Goal: Task Accomplishment & Management: Use online tool/utility

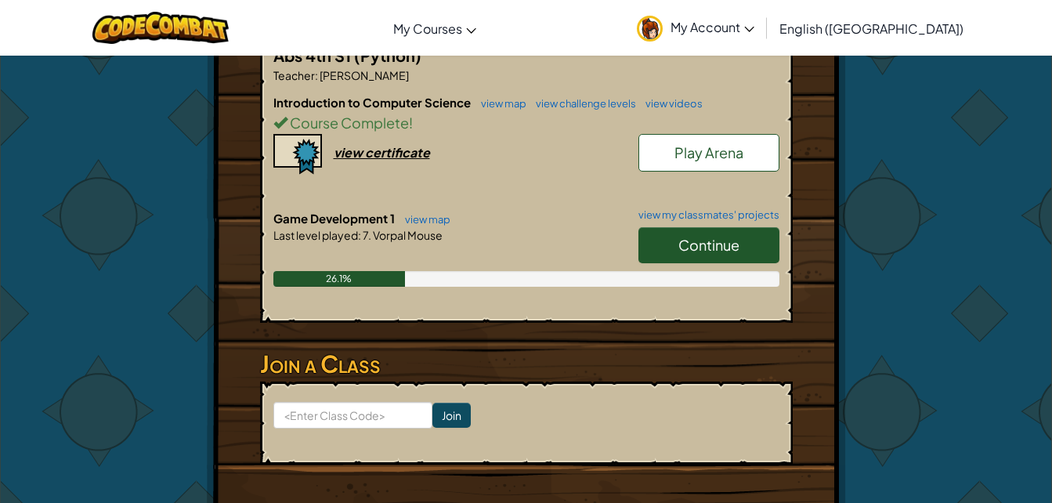
scroll to position [316, 0]
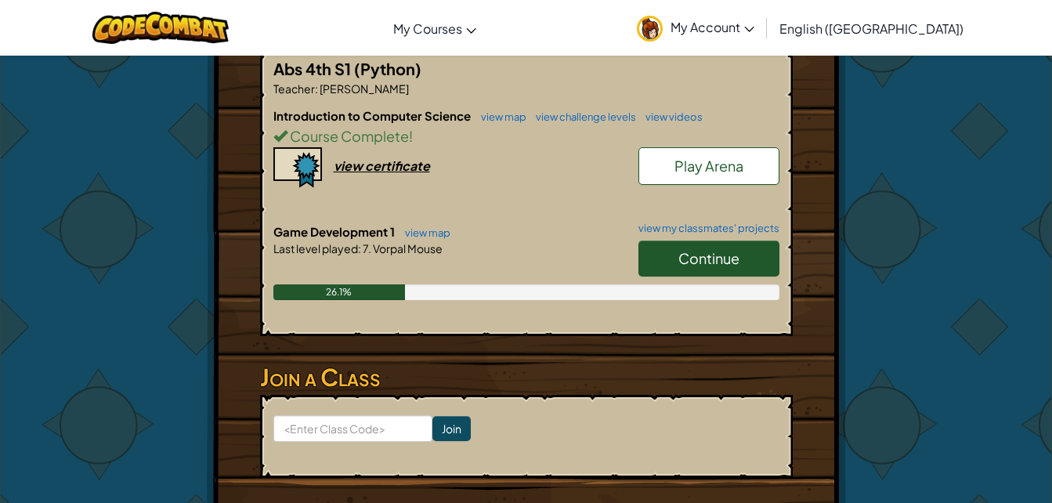
click at [704, 285] on div "26.1%" at bounding box center [526, 292] width 506 height 16
click at [728, 258] on span "Continue" at bounding box center [708, 258] width 61 height 18
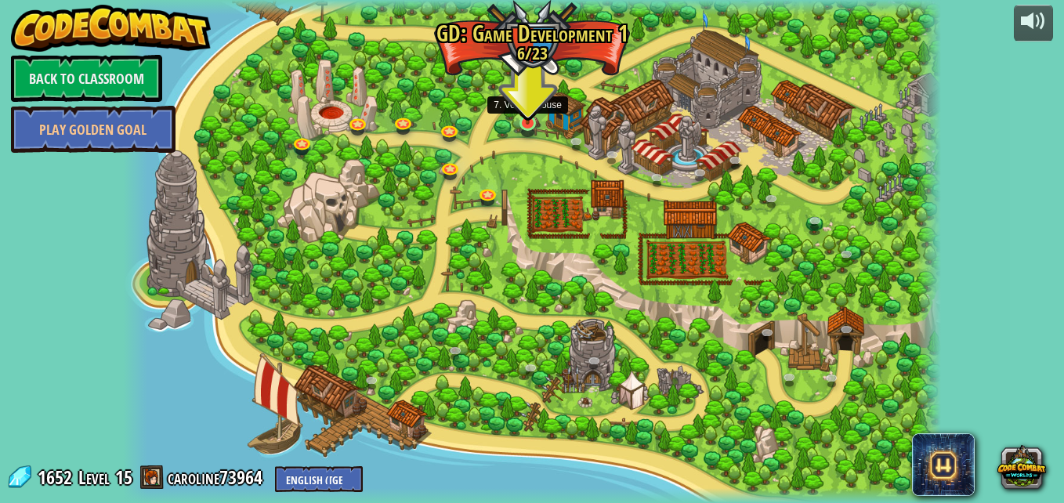
click at [532, 124] on img at bounding box center [528, 101] width 20 height 45
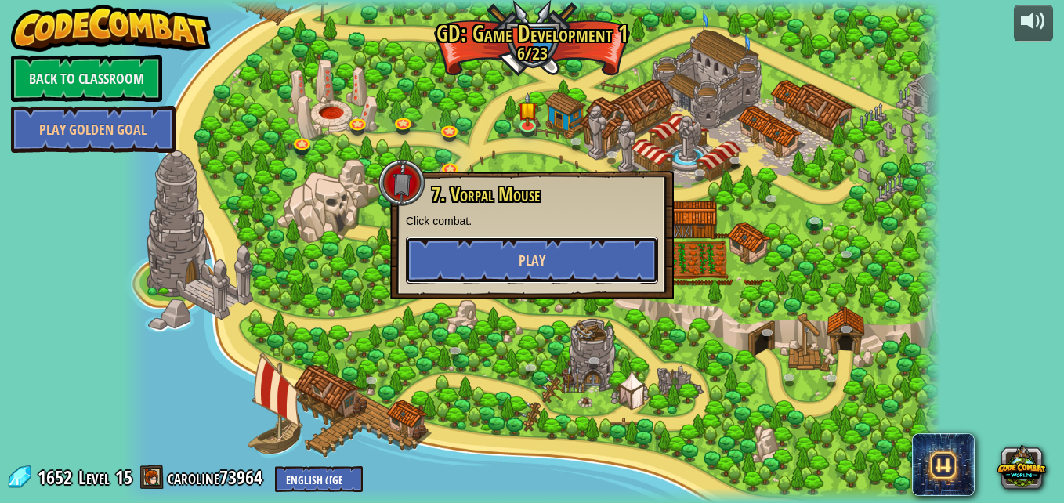
click at [527, 243] on button "Play" at bounding box center [532, 260] width 252 height 47
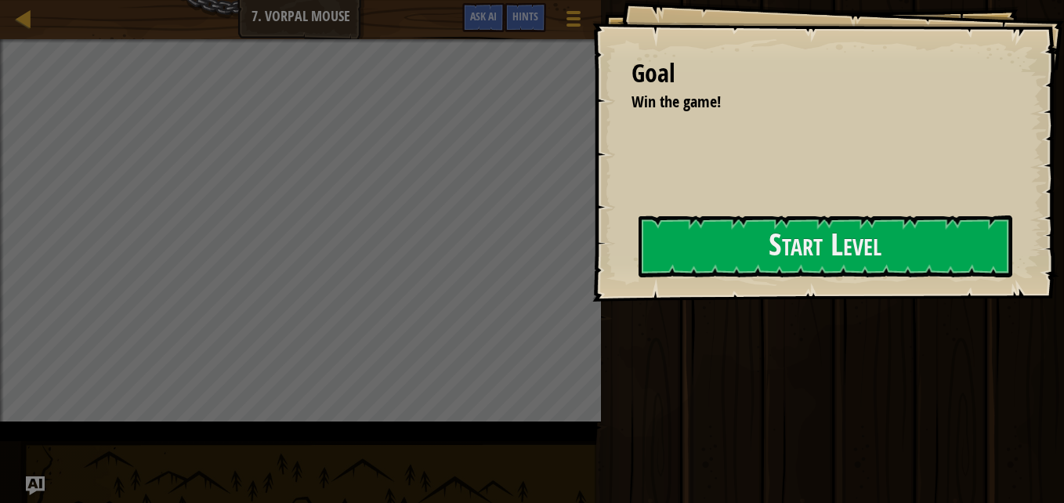
drag, startPoint x: 656, startPoint y: 261, endPoint x: 754, endPoint y: 304, distance: 107.0
click at [754, 302] on div "Goal Win the game! Start Level Error loading from server. Try refreshing the pa…" at bounding box center [827, 151] width 471 height 302
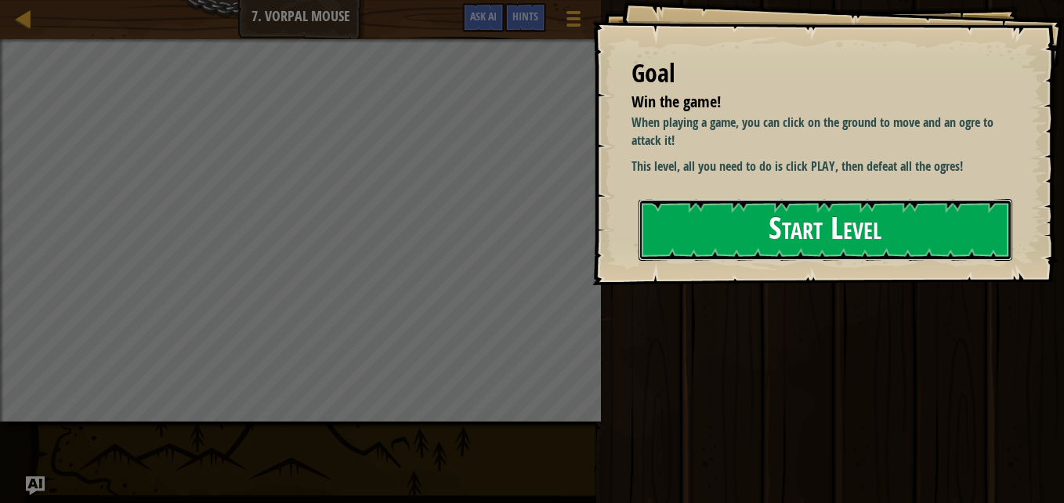
click at [764, 218] on button "Start Level" at bounding box center [825, 230] width 374 height 62
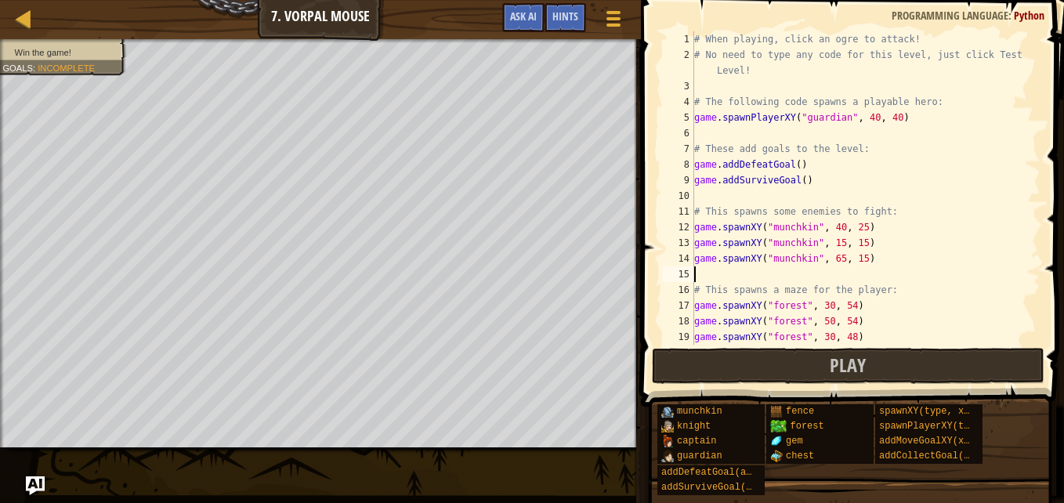
click at [849, 269] on div "# When playing, click an ogre to attack! # No need to type any code for this le…" at bounding box center [860, 203] width 338 height 345
click at [898, 296] on div "# When playing, click an ogre to attack! # No need to type any code for this le…" at bounding box center [860, 203] width 338 height 345
type textarea "# This spawns a maze for the player:"
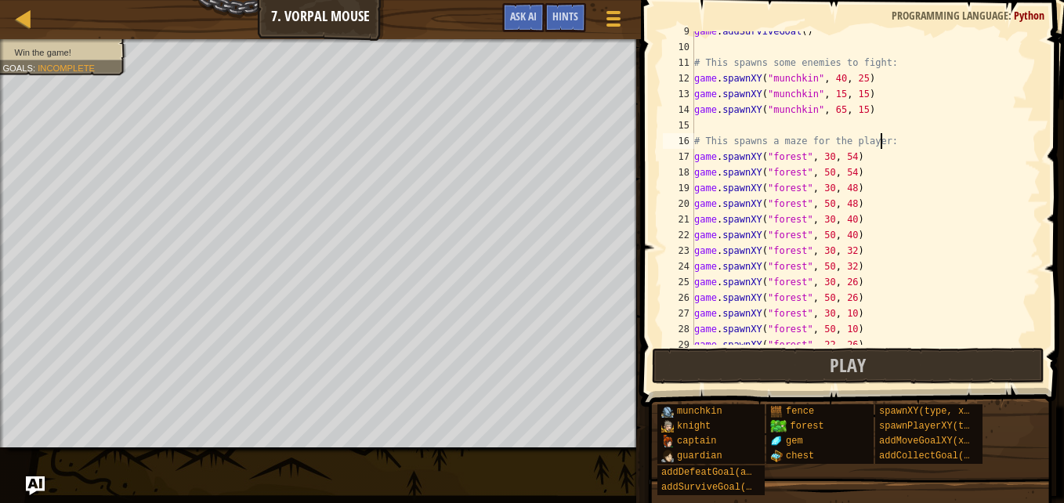
scroll to position [126, 0]
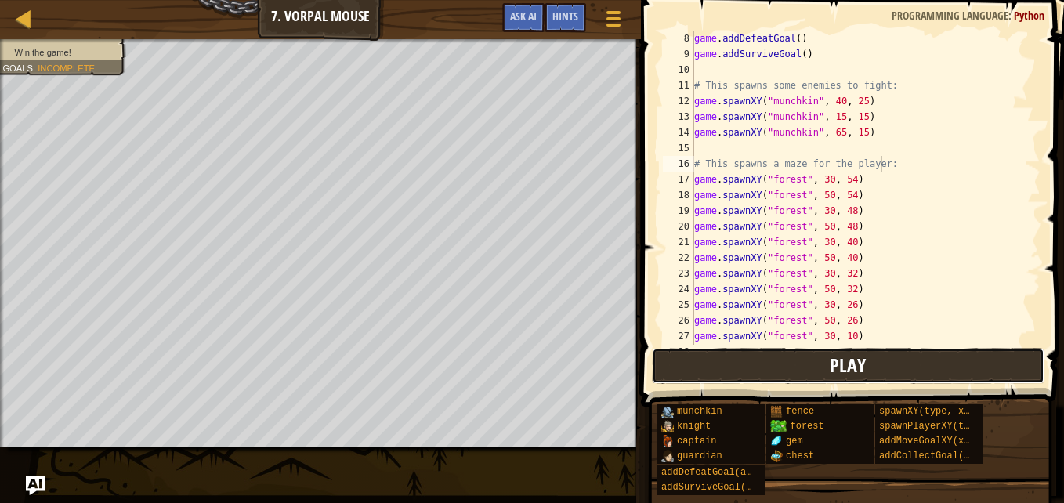
click at [854, 372] on span "Play" at bounding box center [847, 364] width 36 height 25
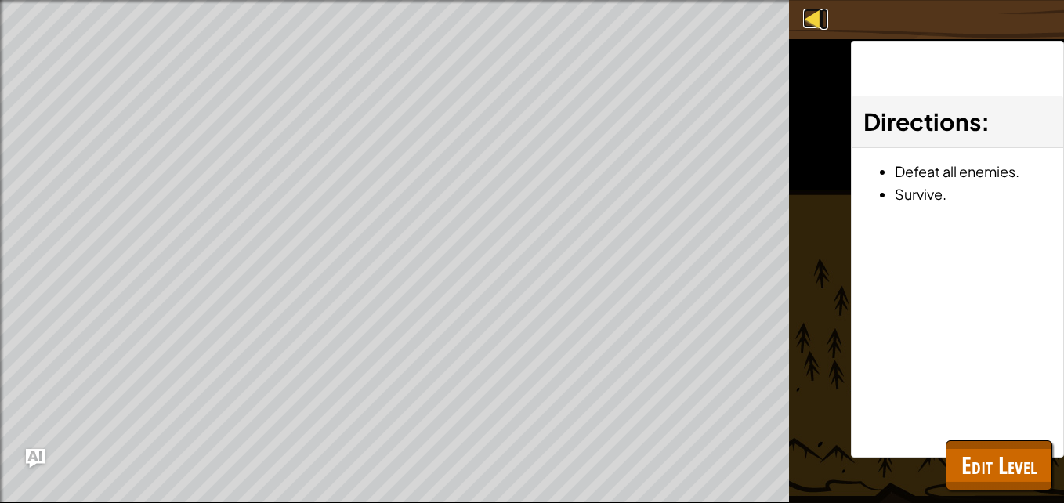
click at [809, 19] on div at bounding box center [813, 19] width 20 height 20
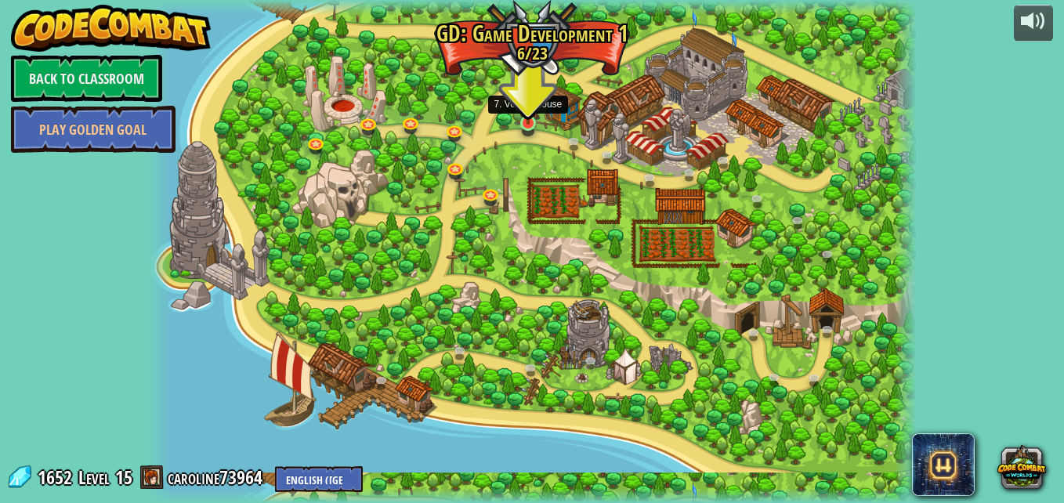
click at [529, 124] on img at bounding box center [527, 104] width 18 height 42
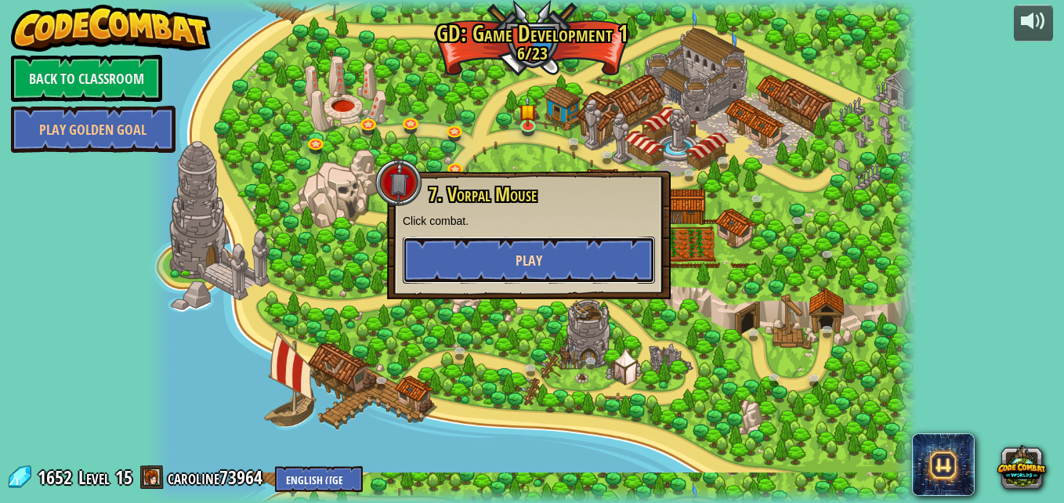
click at [549, 247] on button "Play" at bounding box center [529, 260] width 252 height 47
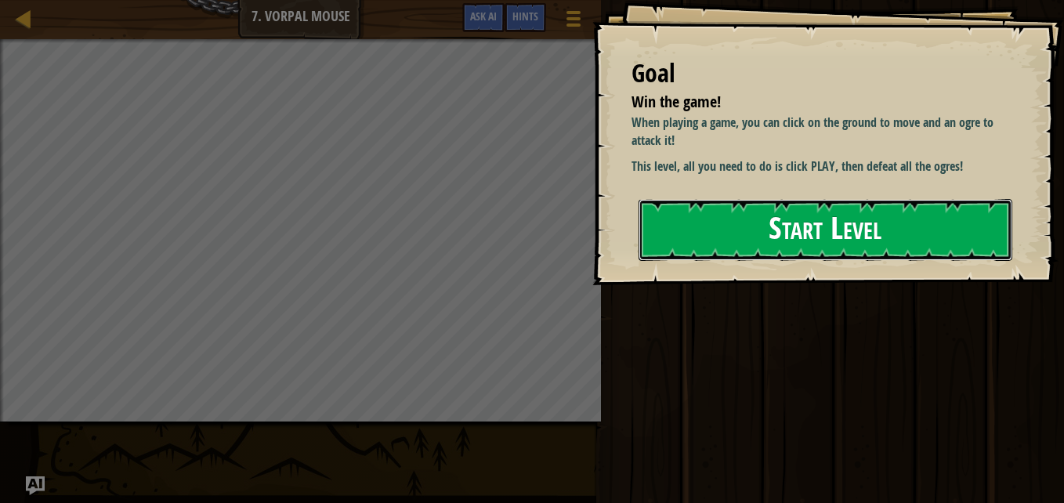
click at [789, 237] on button "Start Level" at bounding box center [825, 230] width 374 height 62
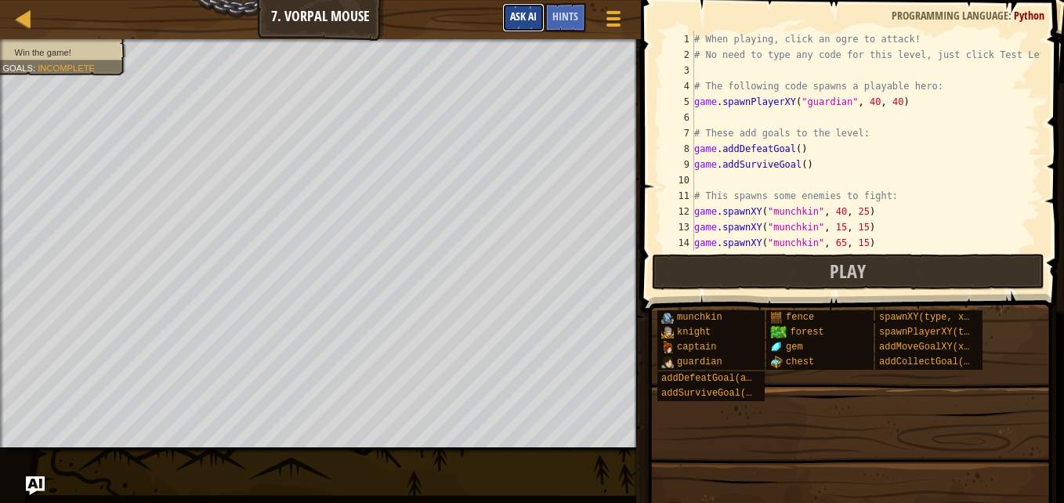
click at [522, 22] on span "Ask AI" at bounding box center [523, 16] width 27 height 15
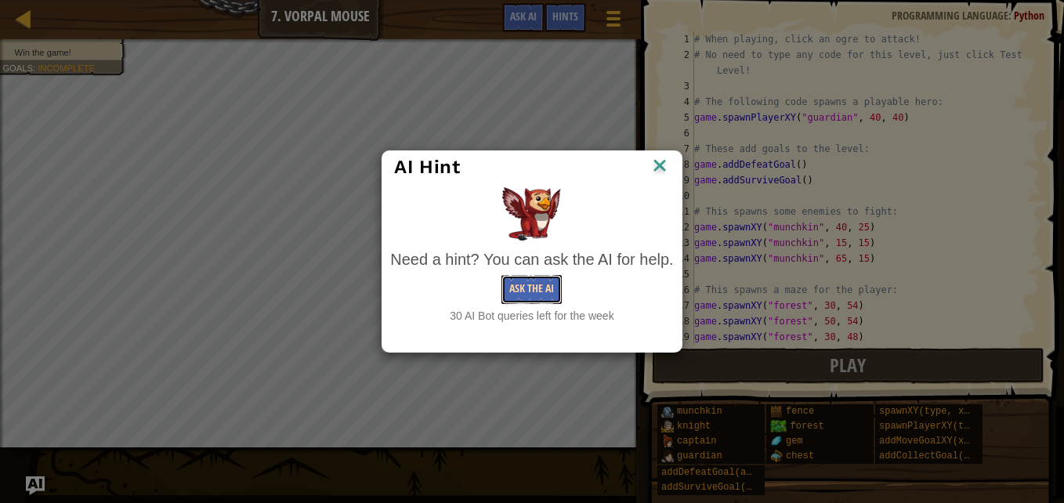
click at [531, 291] on button "Ask the AI" at bounding box center [531, 289] width 60 height 29
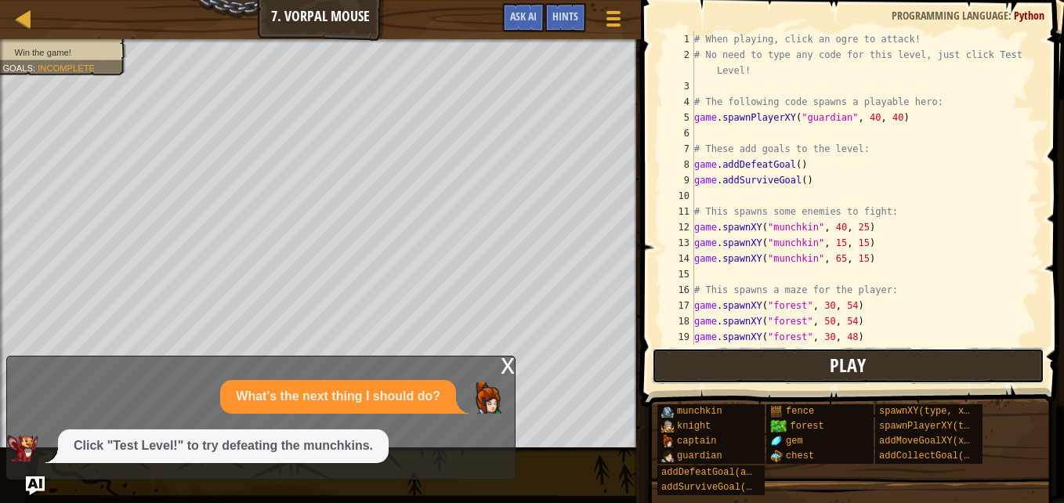
click at [807, 361] on button "Play" at bounding box center [848, 366] width 392 height 36
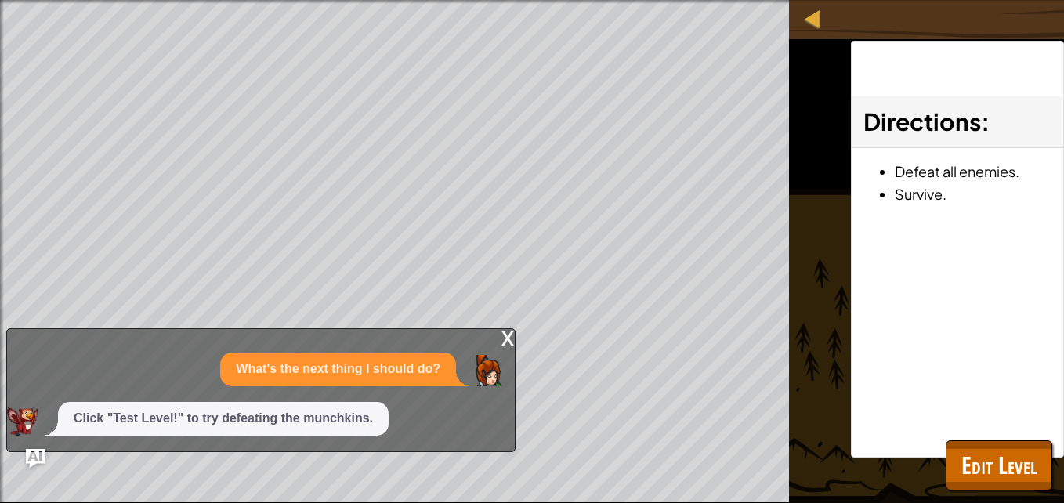
click at [425, 370] on p "What's the next thing I should do?" at bounding box center [338, 369] width 204 height 18
click at [987, 460] on span "Edit Level" at bounding box center [998, 465] width 75 height 32
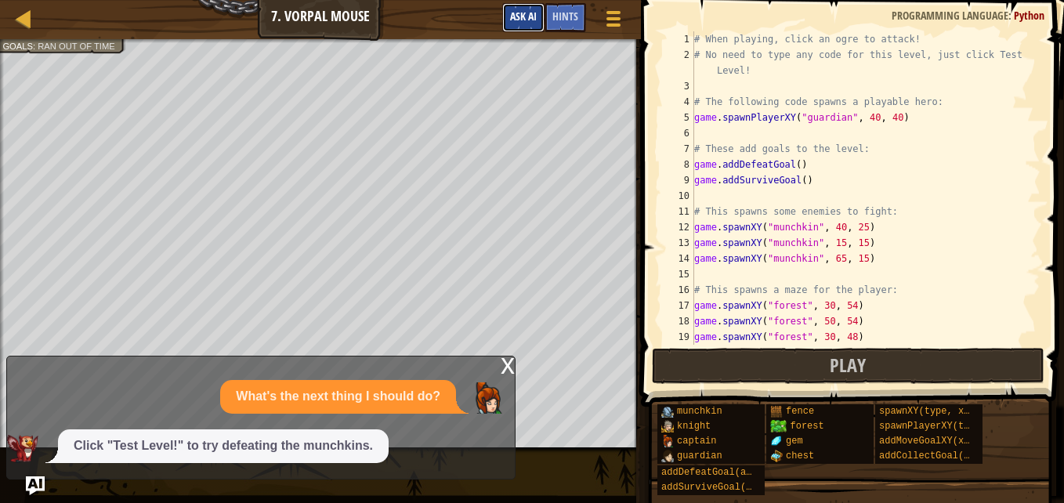
click at [510, 24] on button "Ask AI" at bounding box center [523, 17] width 42 height 29
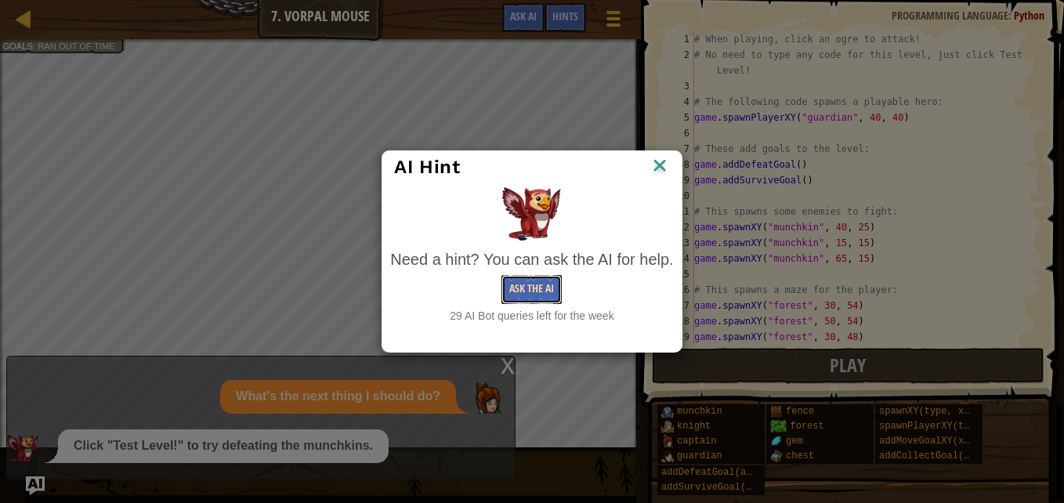
click at [533, 283] on button "Ask the AI" at bounding box center [531, 289] width 60 height 29
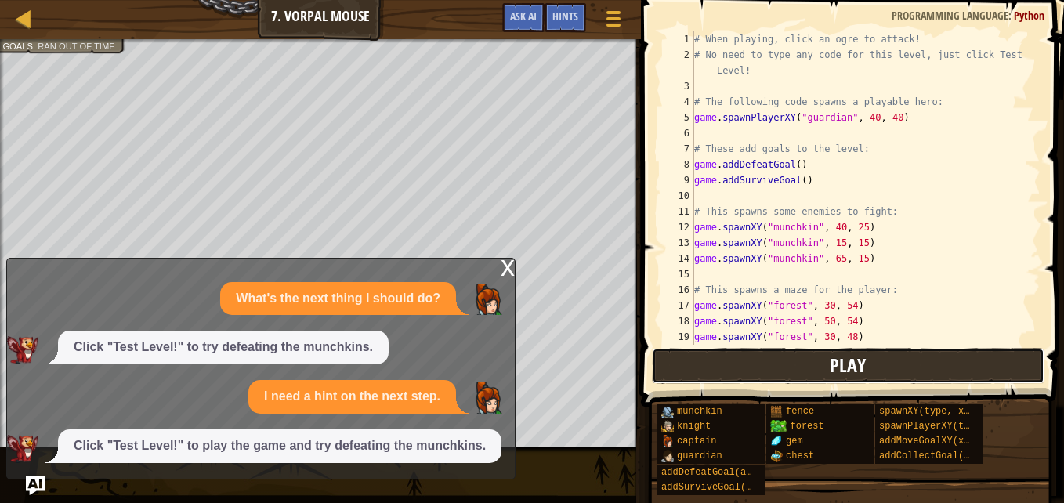
click at [782, 367] on button "Play" at bounding box center [848, 366] width 392 height 36
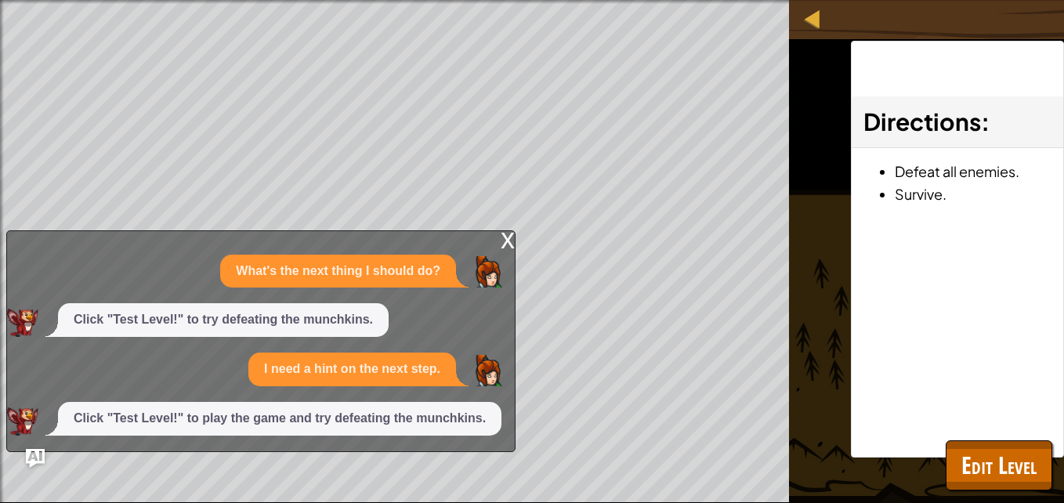
click at [510, 240] on div "x" at bounding box center [507, 239] width 14 height 16
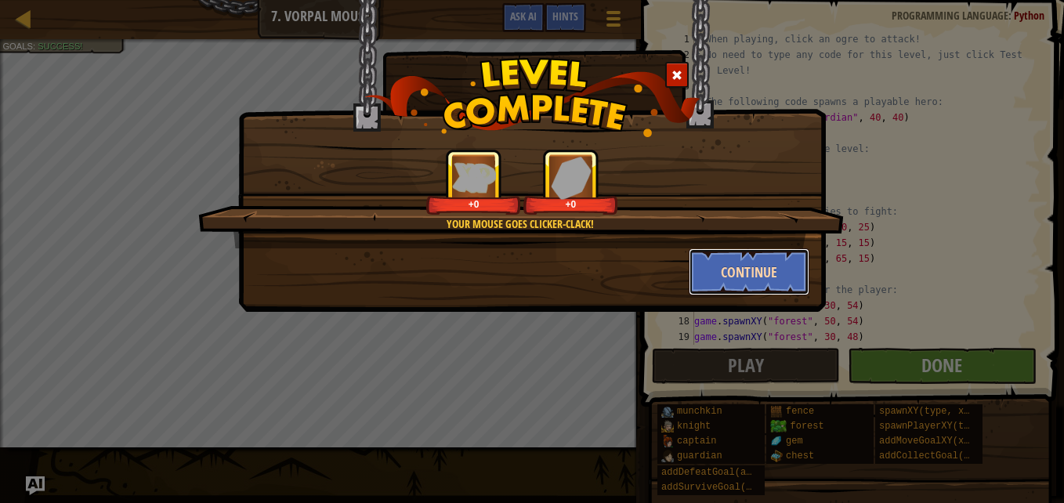
click at [784, 284] on button "Continue" at bounding box center [748, 271] width 121 height 47
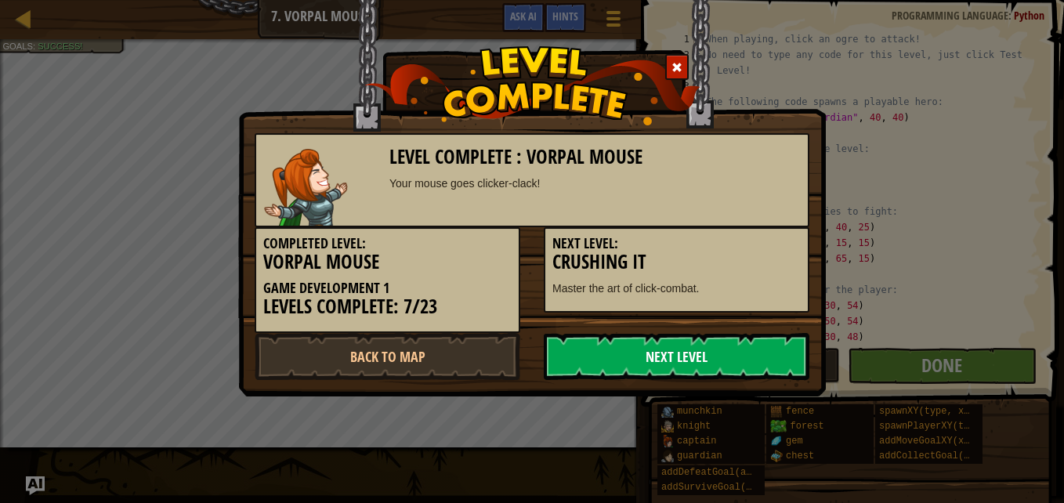
click at [723, 361] on link "Next Level" at bounding box center [676, 356] width 265 height 47
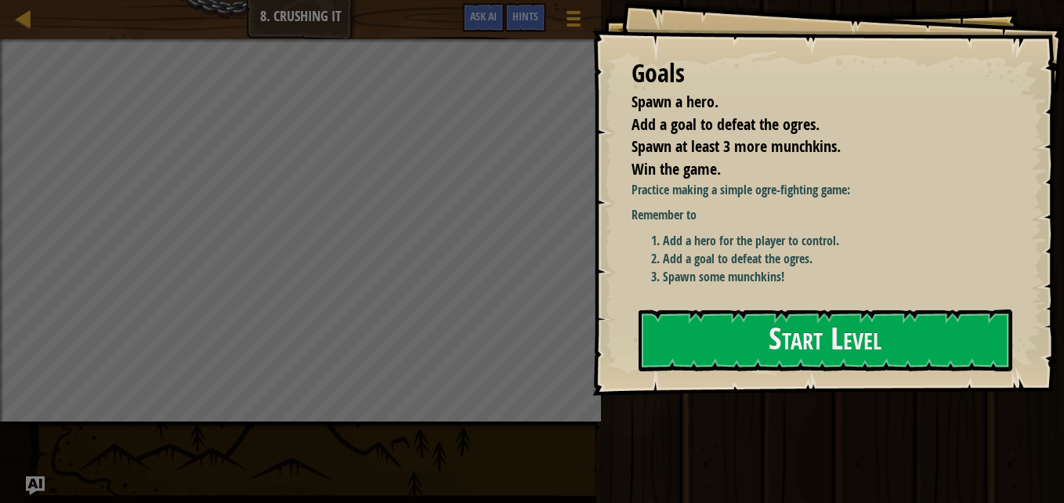
click at [761, 290] on div "Practice making a simple ogre-fighting game: Remember to Add a hero for the pla…" at bounding box center [825, 237] width 389 height 113
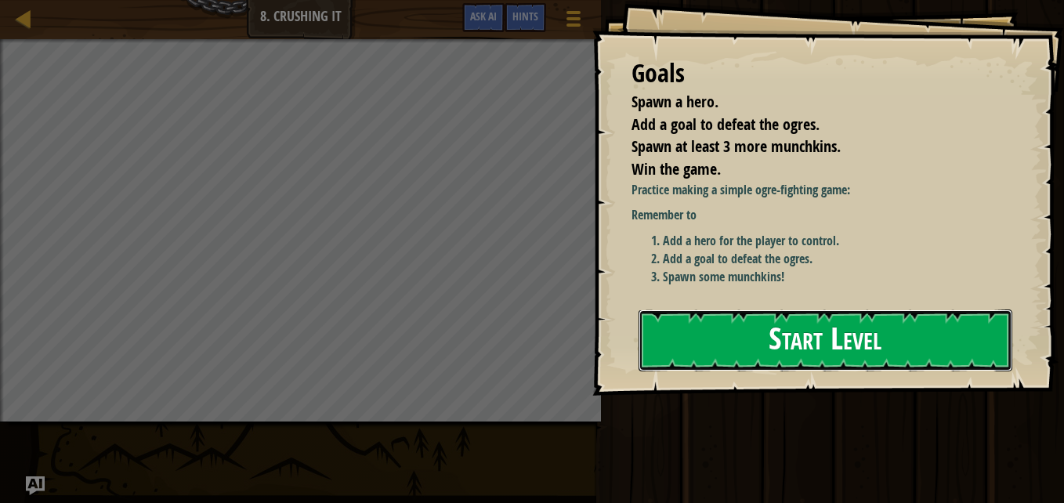
click at [739, 330] on button "Start Level" at bounding box center [825, 340] width 374 height 62
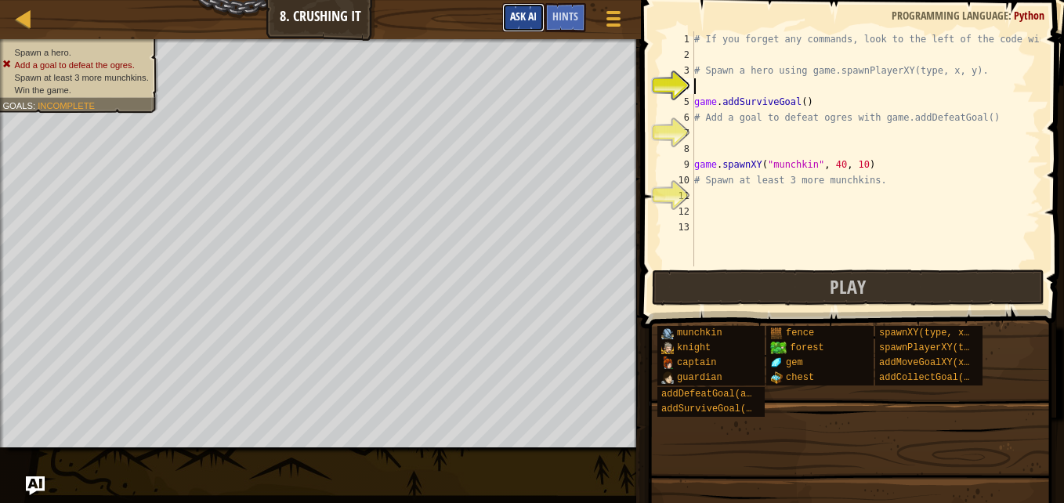
click at [519, 27] on button "Ask AI" at bounding box center [523, 17] width 42 height 29
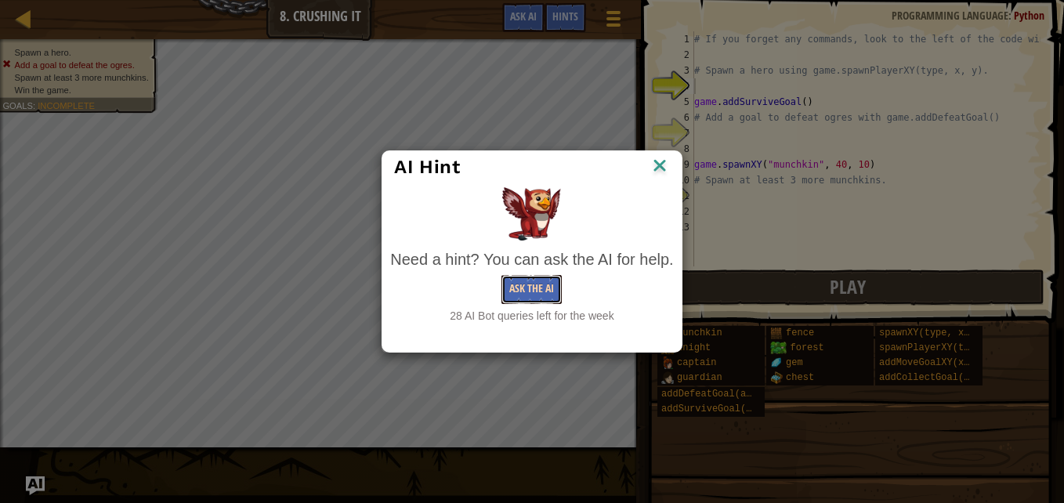
click at [526, 300] on button "Ask the AI" at bounding box center [531, 289] width 60 height 29
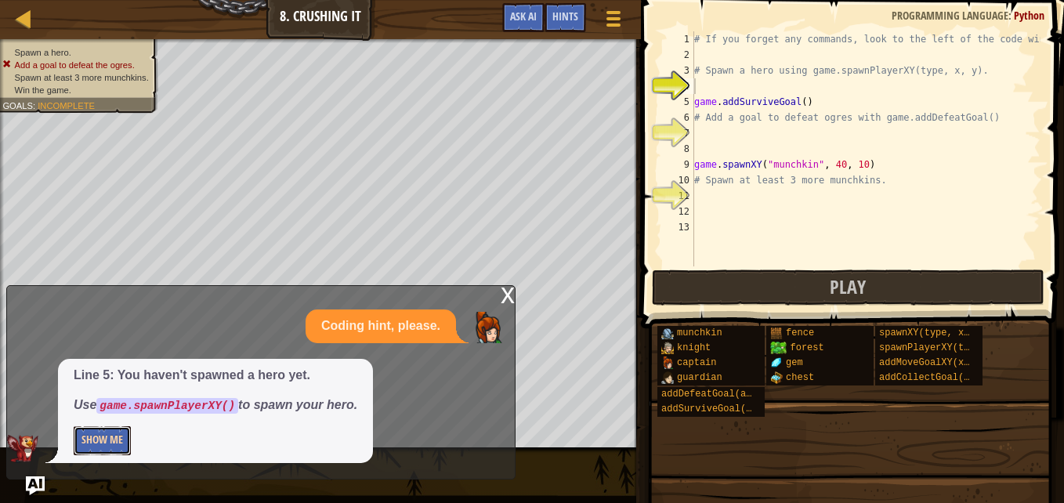
click at [108, 436] on button "Show Me" at bounding box center [102, 440] width 57 height 29
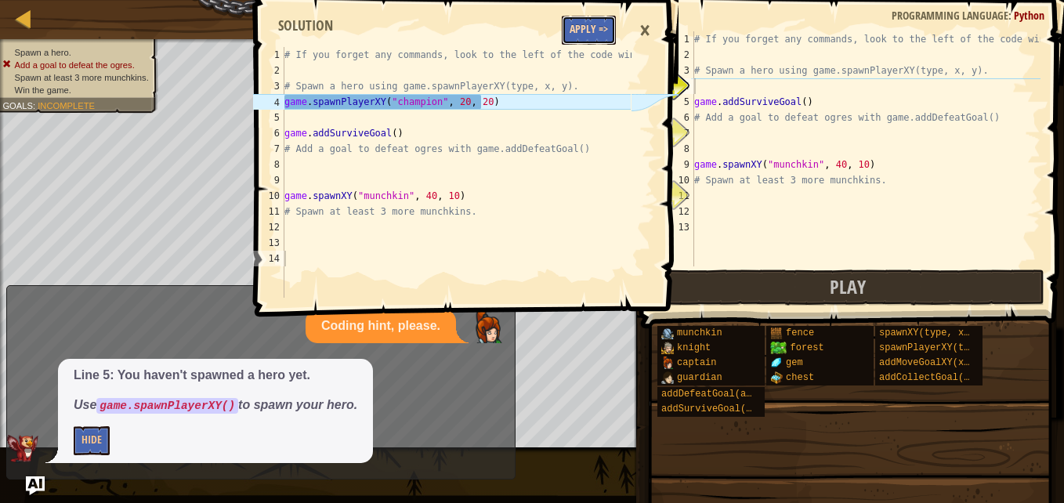
click at [586, 31] on button "Apply =>" at bounding box center [589, 30] width 54 height 29
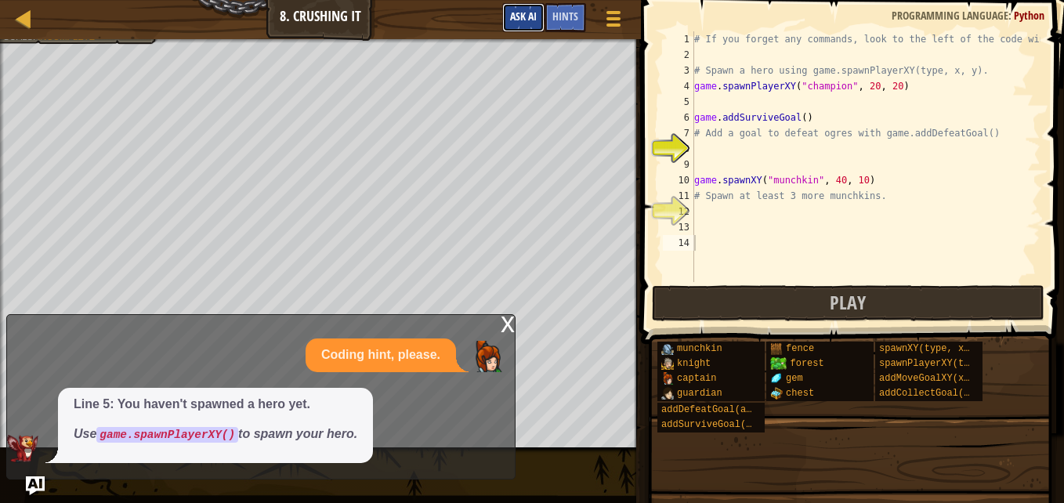
click at [529, 20] on span "Ask AI" at bounding box center [523, 16] width 27 height 15
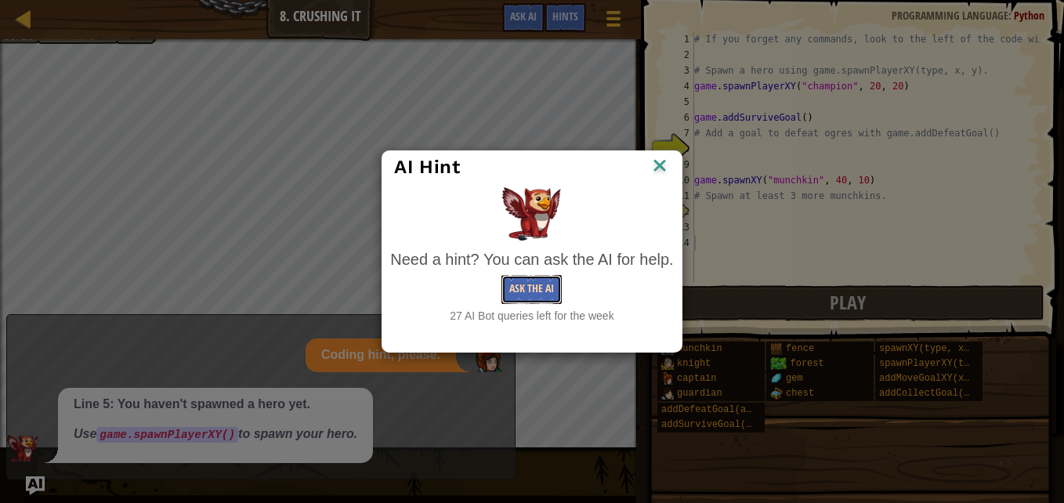
click at [532, 291] on button "Ask the AI" at bounding box center [531, 289] width 60 height 29
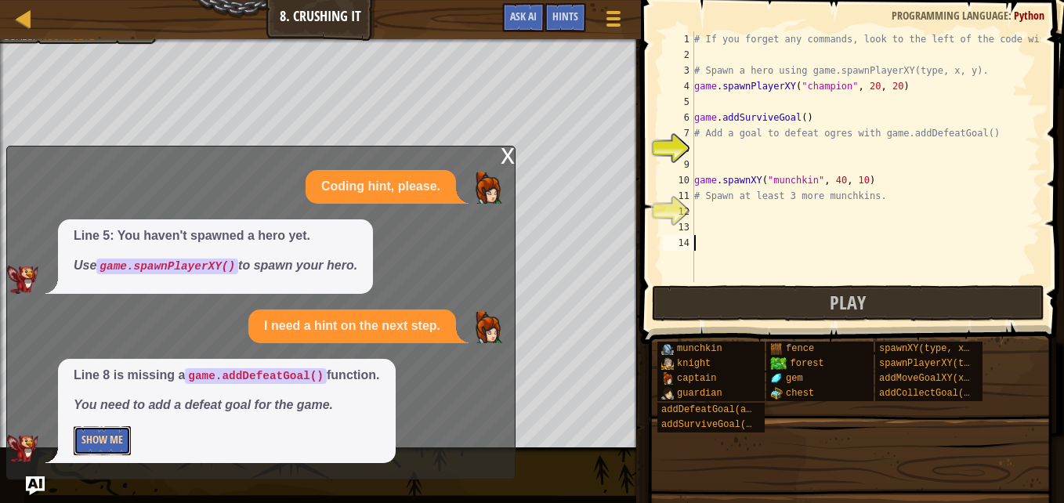
click at [112, 442] on button "Show Me" at bounding box center [102, 440] width 57 height 29
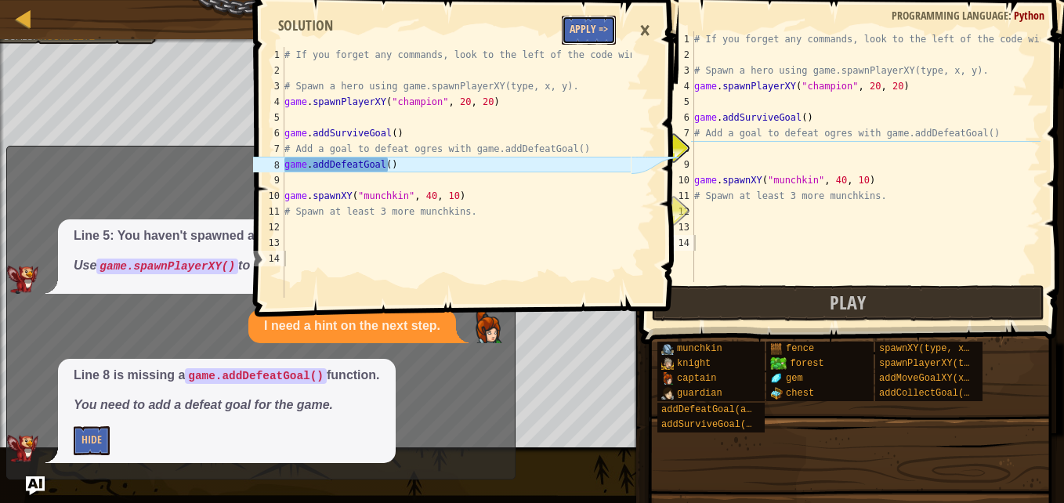
click at [580, 28] on button "Apply =>" at bounding box center [589, 30] width 54 height 29
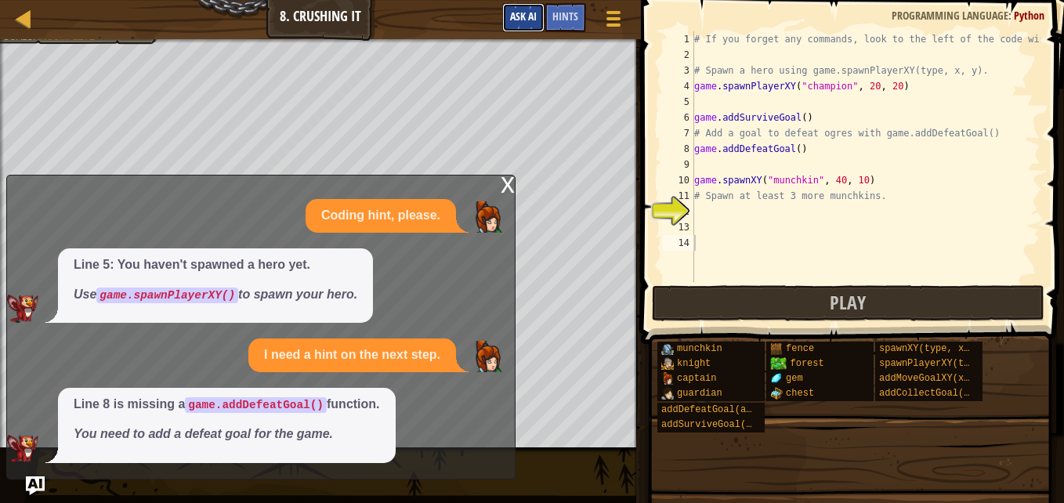
click at [517, 10] on span "Ask AI" at bounding box center [523, 16] width 27 height 15
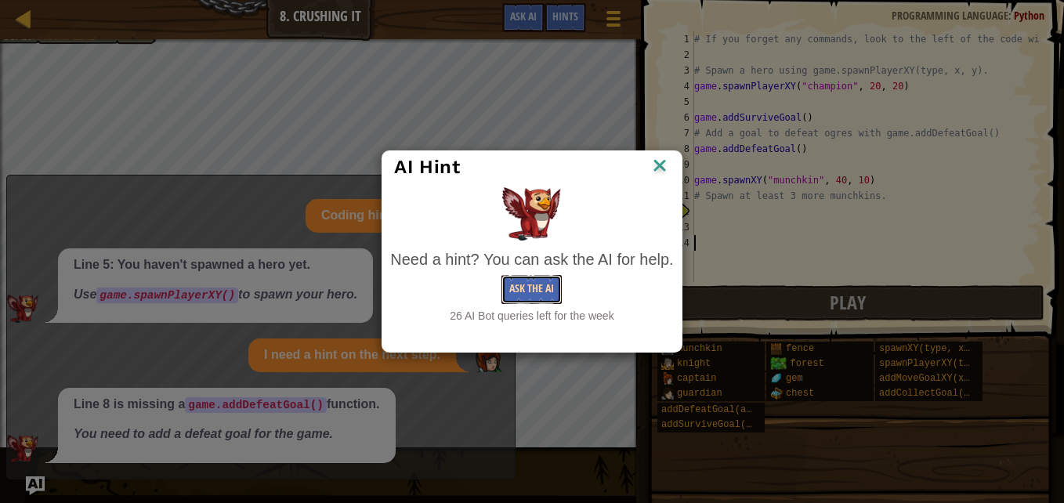
click at [540, 279] on button "Ask the AI" at bounding box center [531, 289] width 60 height 29
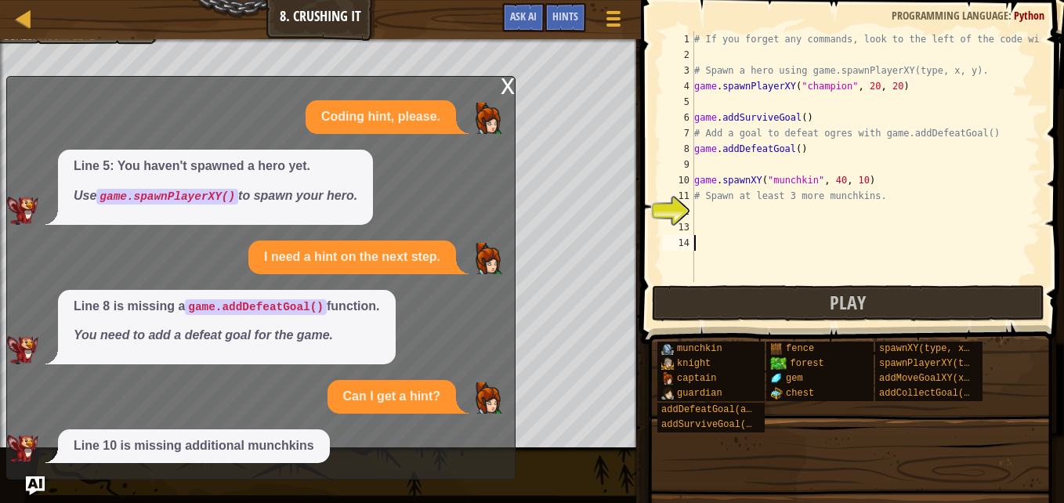
click at [425, 273] on div "Map Game Development 1 8. Crushing It Game Menu Done Hints Ask AI 1 2 3 4 5 6 7…" at bounding box center [532, 251] width 1064 height 503
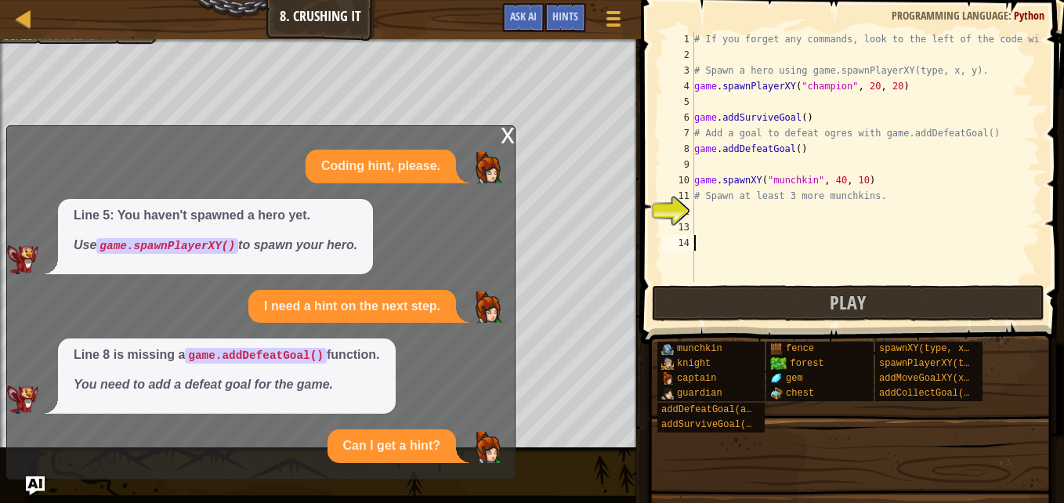
scroll to position [4, 0]
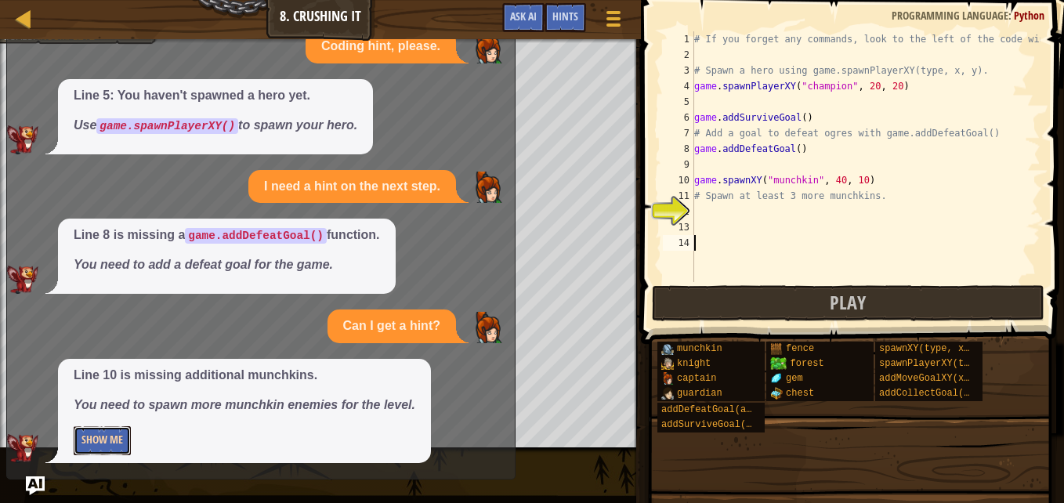
click at [96, 438] on button "Show Me" at bounding box center [102, 440] width 57 height 29
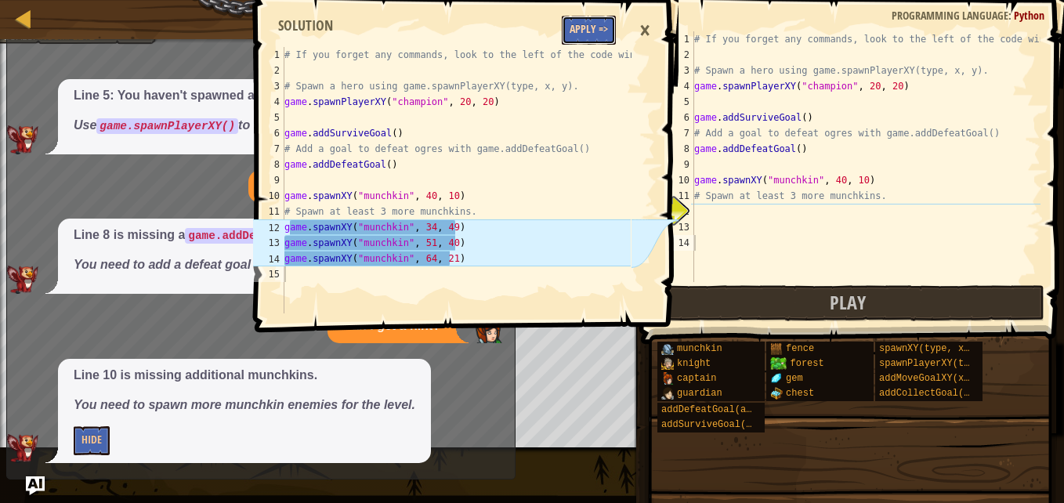
click at [581, 39] on button "Apply =>" at bounding box center [589, 30] width 54 height 29
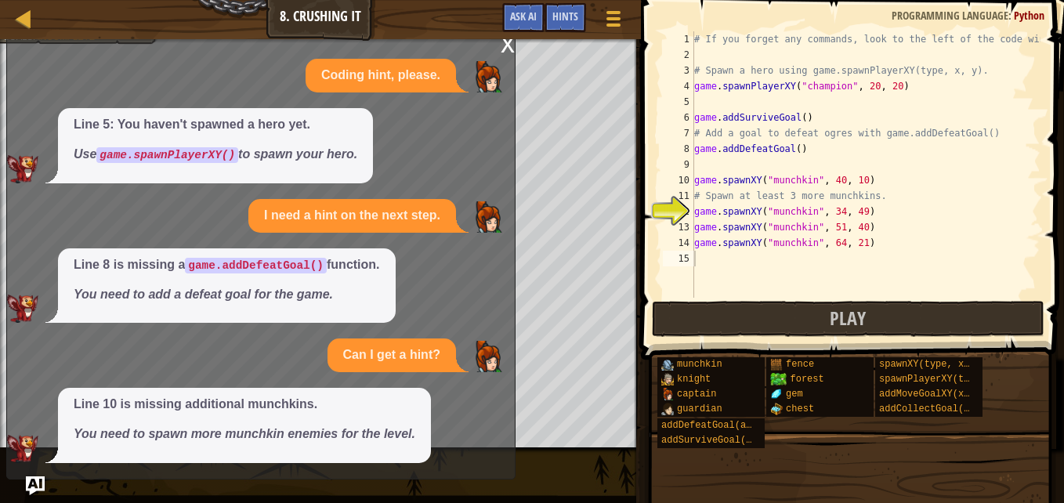
scroll to position [0, 0]
click at [528, 9] on button "Ask AI" at bounding box center [523, 17] width 42 height 29
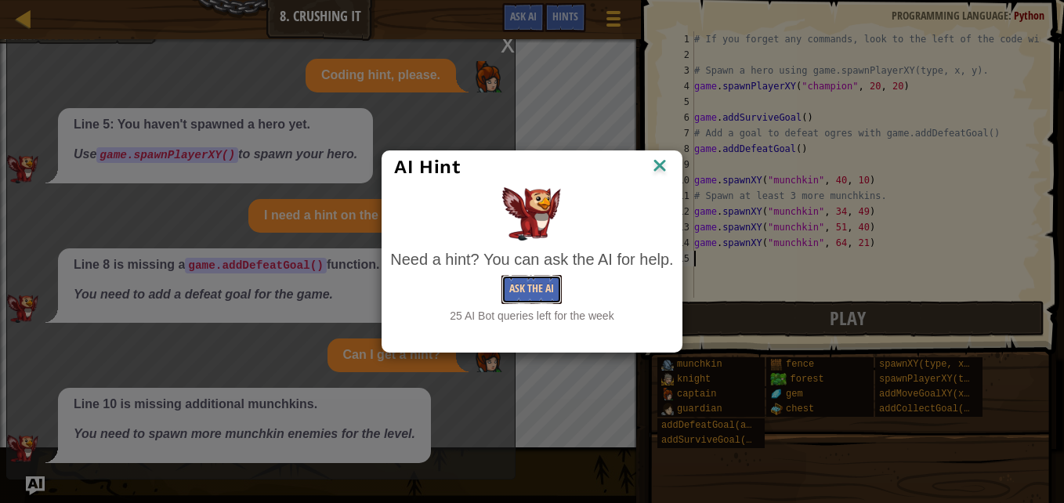
click at [532, 288] on button "Ask the AI" at bounding box center [531, 289] width 60 height 29
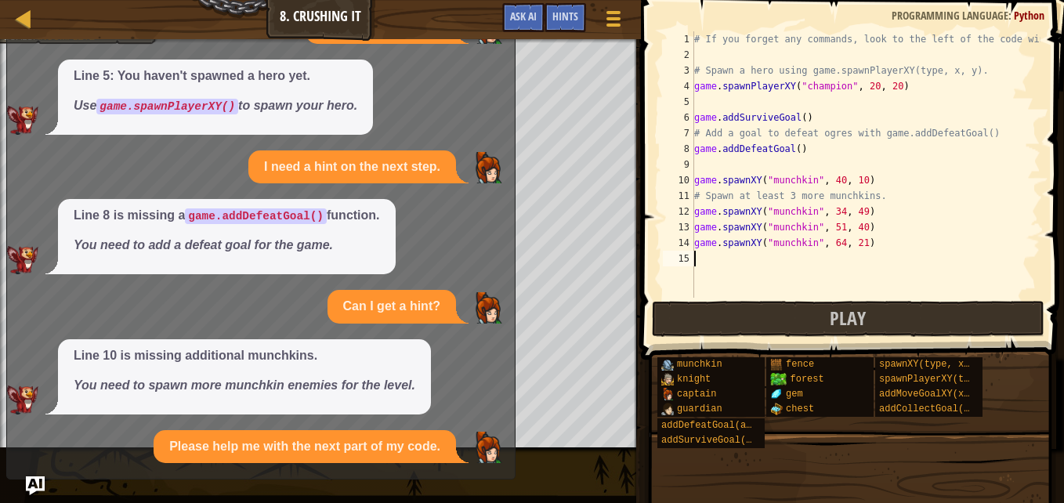
scroll to position [109, 0]
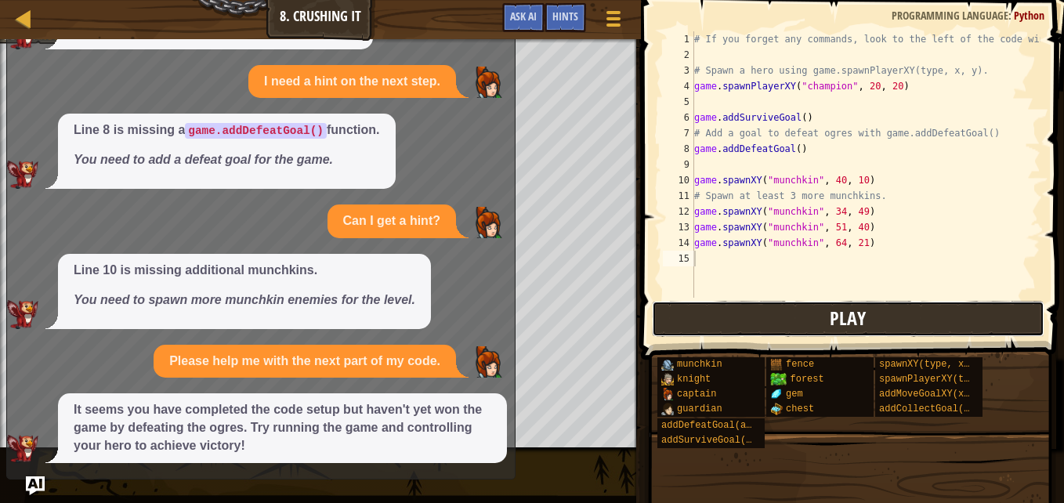
click at [706, 316] on button "Play" at bounding box center [848, 319] width 392 height 36
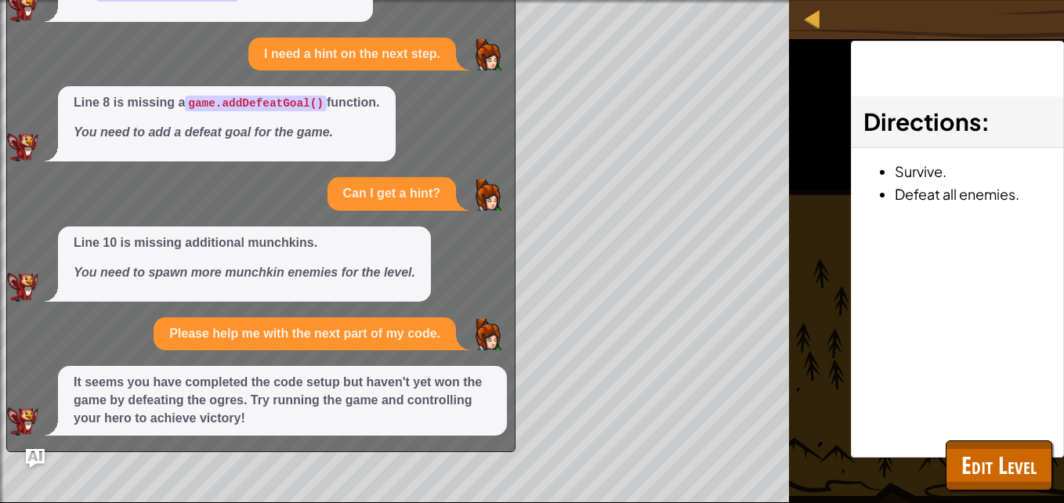
drag, startPoint x: 365, startPoint y: 43, endPoint x: 389, endPoint y: 359, distance: 316.5
click at [389, 359] on div "Coding hint, please. Line 5: You haven't spawned a hero yet. Use game.spawnPlay…" at bounding box center [257, 166] width 500 height 538
click at [204, 348] on div "Please help me with the next part of my code." at bounding box center [305, 334] width 302 height 34
click at [247, 298] on div "Line 10 is missing additional munchkins. You need to spawn more munchkin enemie…" at bounding box center [244, 263] width 373 height 75
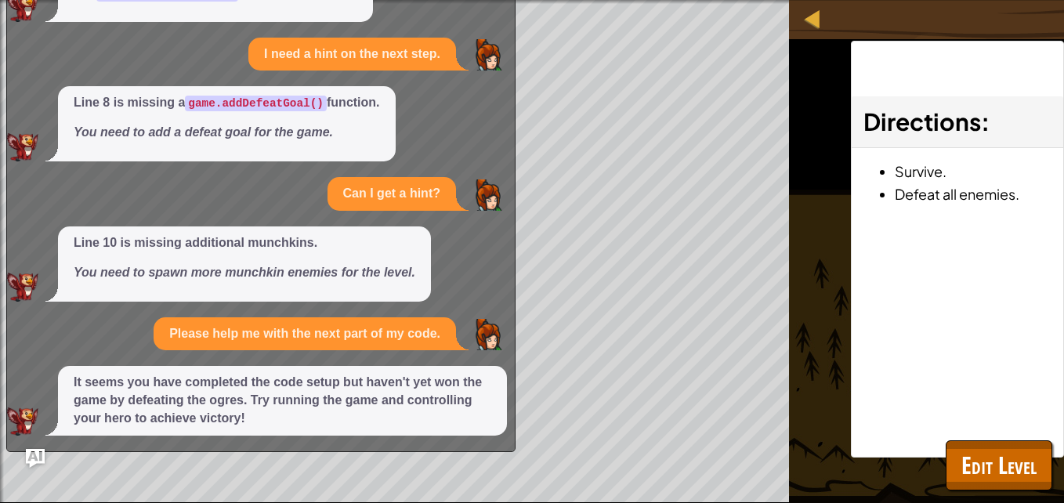
click at [369, 345] on div "Please help me with the next part of my code." at bounding box center [305, 334] width 302 height 34
click at [412, 334] on p "Please help me with the next part of my code." at bounding box center [304, 334] width 271 height 18
click at [814, 27] on div at bounding box center [813, 19] width 20 height 20
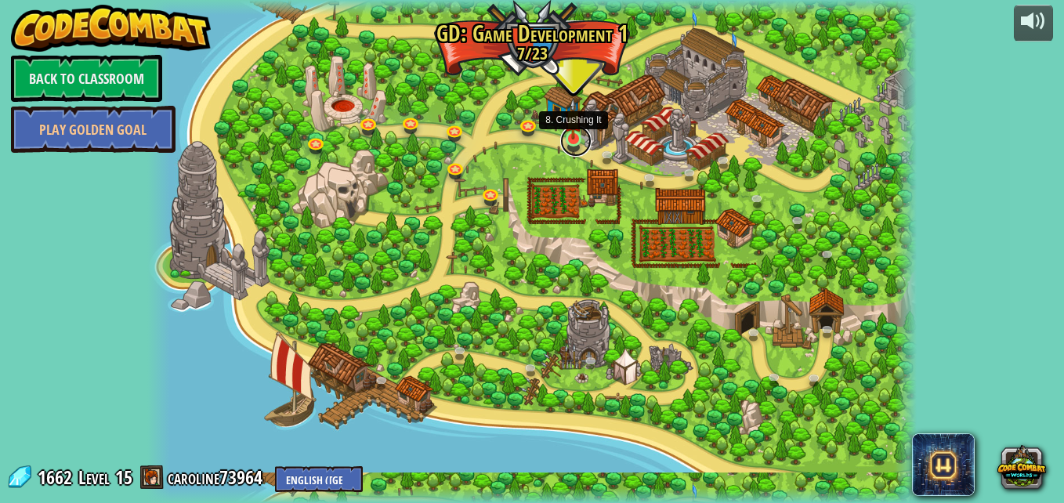
click at [576, 140] on link at bounding box center [575, 140] width 31 height 31
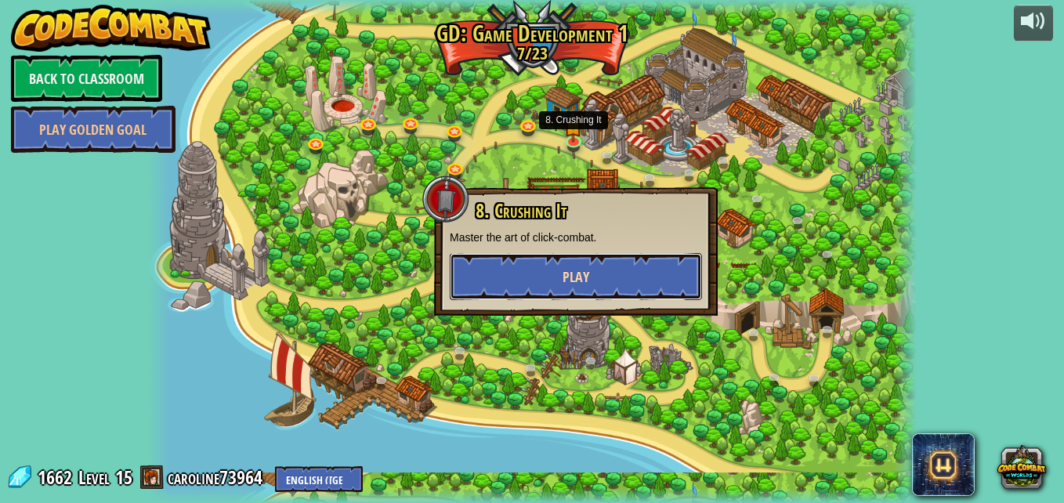
click at [588, 265] on button "Play" at bounding box center [576, 276] width 252 height 47
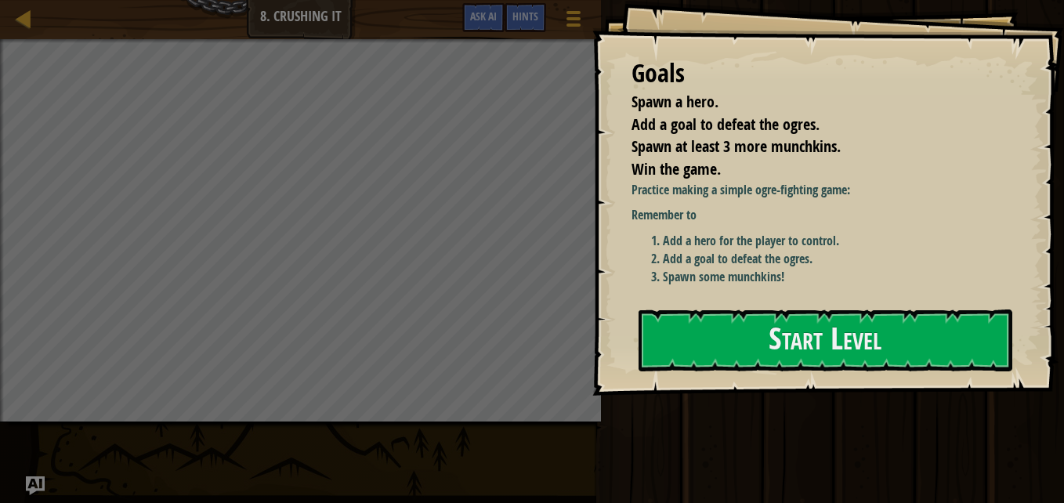
click at [665, 440] on div "Play Done" at bounding box center [830, 247] width 468 height 495
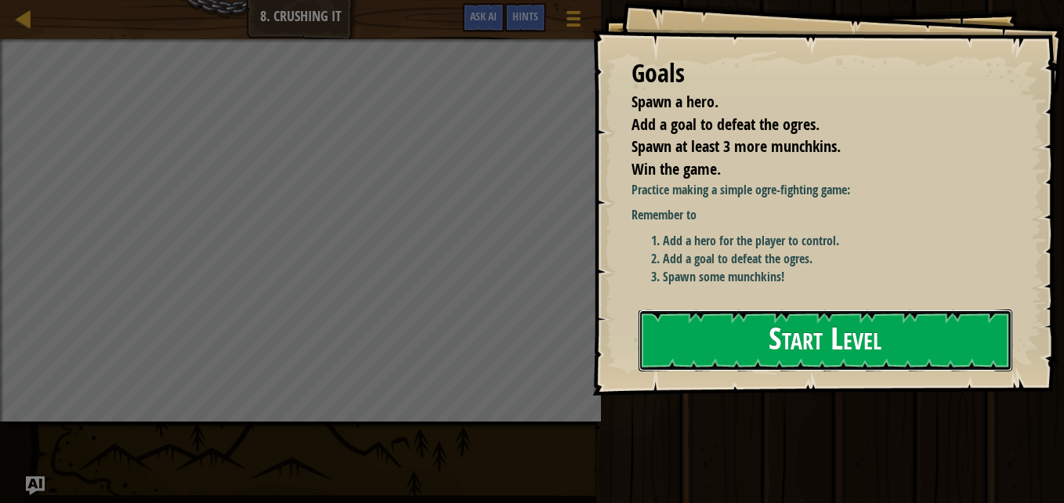
click at [724, 335] on button "Start Level" at bounding box center [825, 340] width 374 height 62
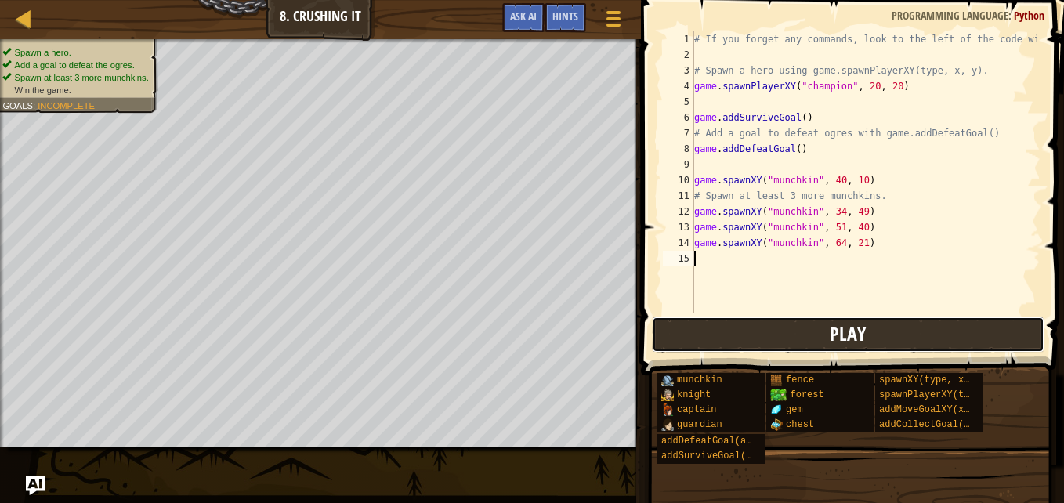
click at [734, 331] on button "Play" at bounding box center [848, 334] width 392 height 36
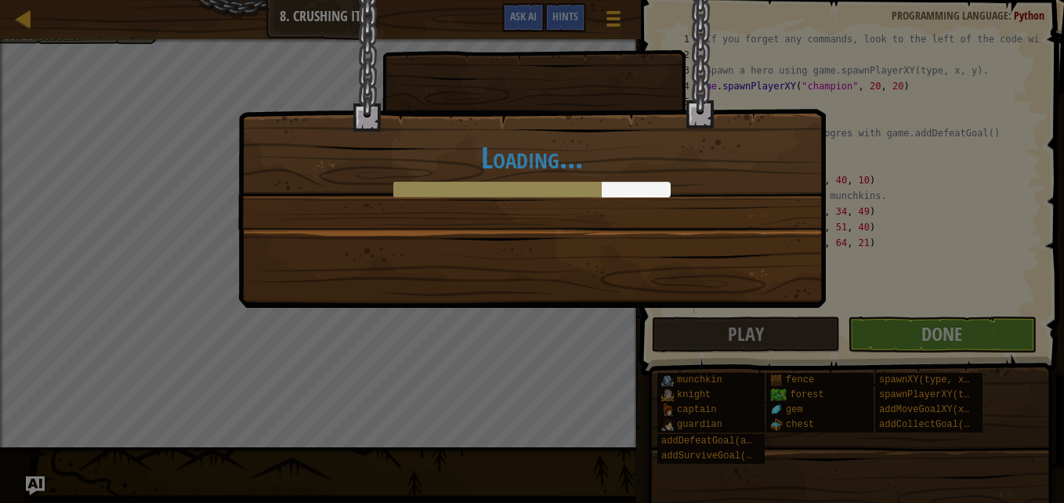
click at [905, 338] on div "Loading..." at bounding box center [532, 251] width 1064 height 503
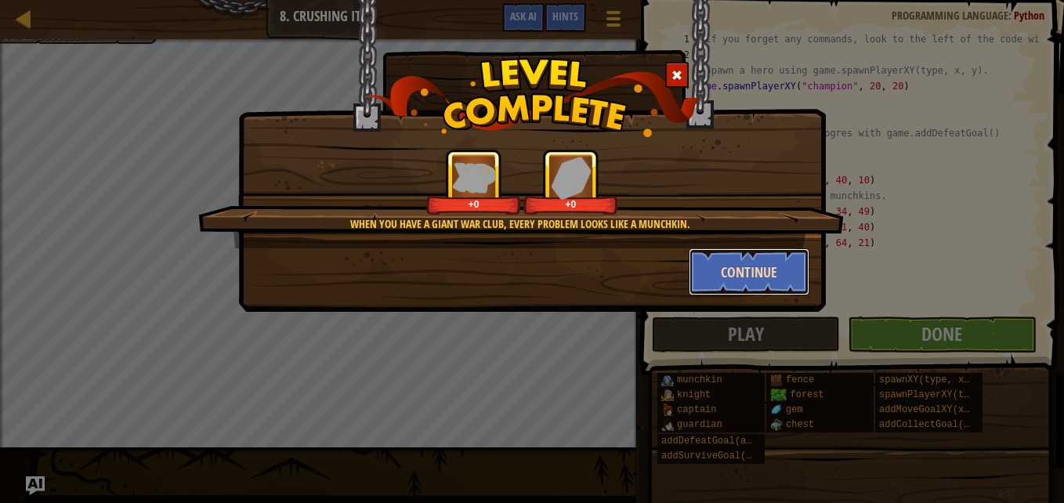
click at [765, 270] on button "Continue" at bounding box center [748, 271] width 121 height 47
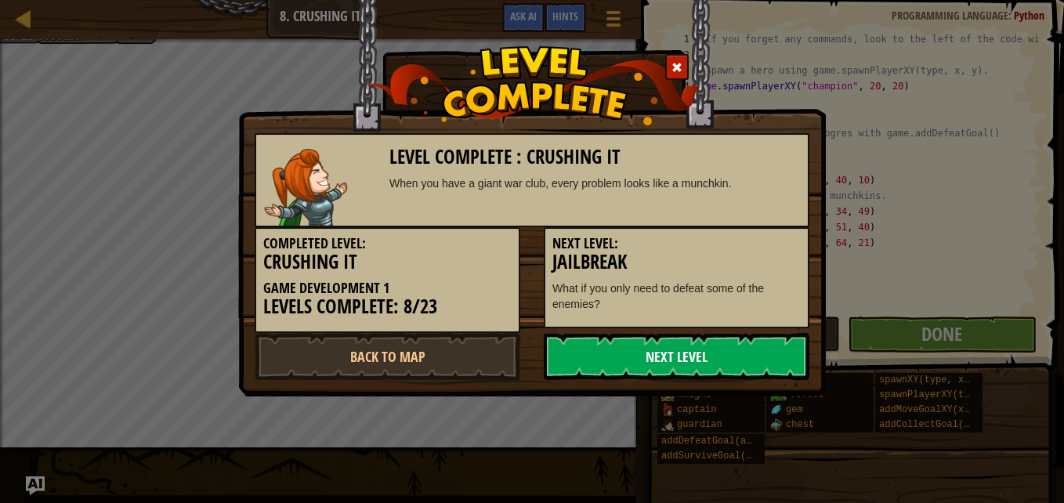
click at [700, 356] on link "Next Level" at bounding box center [676, 356] width 265 height 47
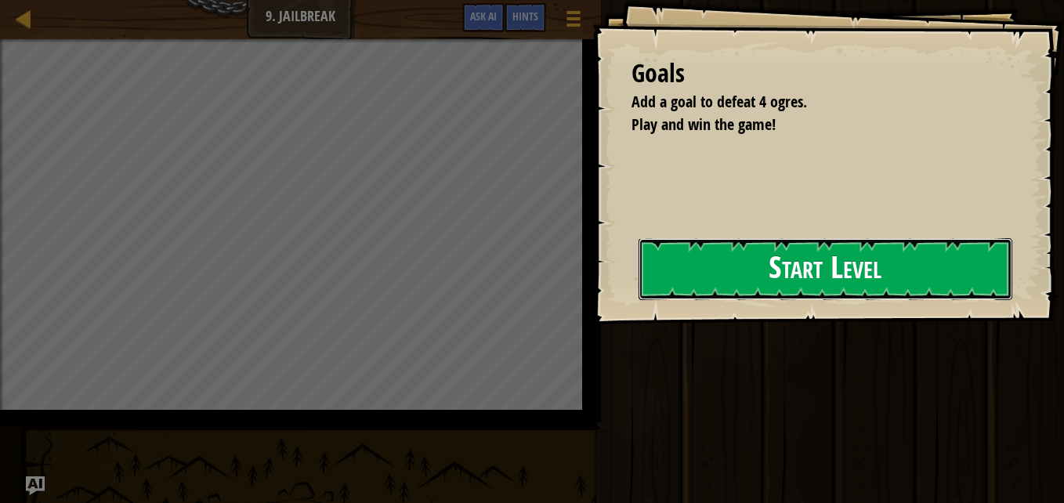
click at [638, 279] on button "Start Level" at bounding box center [825, 269] width 374 height 62
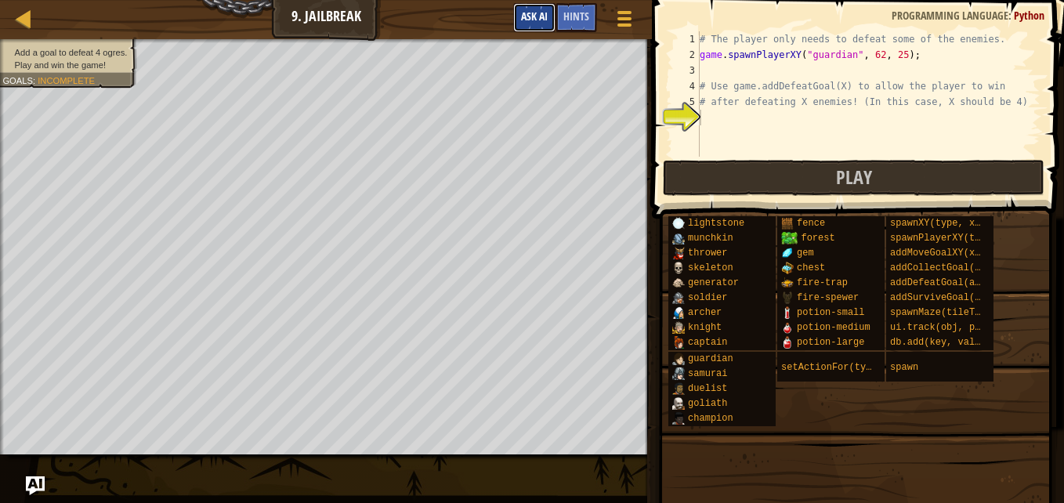
click at [533, 8] on button "Ask AI" at bounding box center [534, 17] width 42 height 29
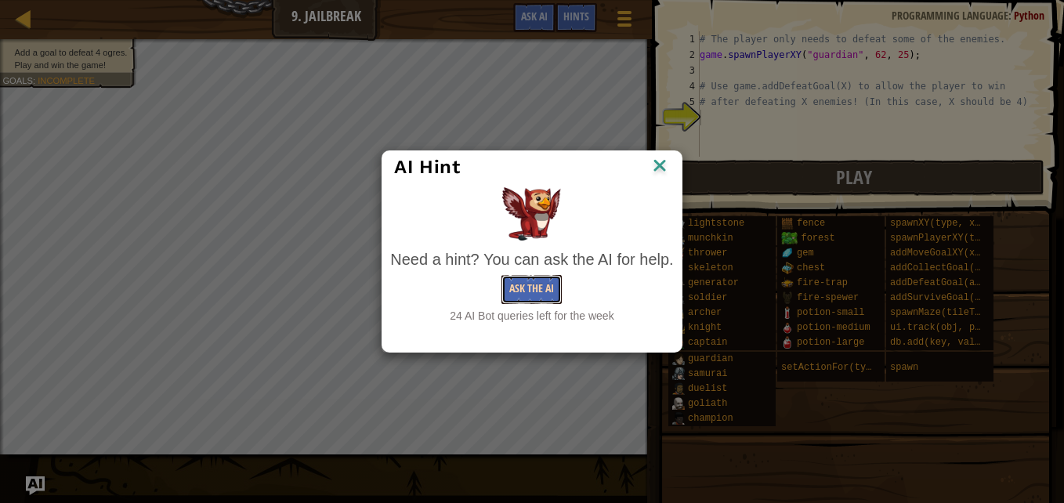
click at [518, 288] on button "Ask the AI" at bounding box center [531, 289] width 60 height 29
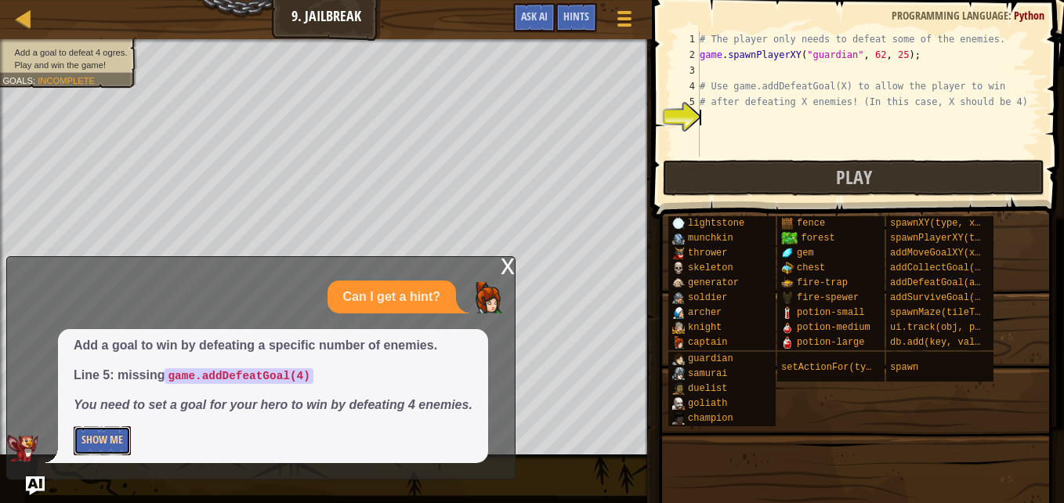
click at [85, 439] on button "Show Me" at bounding box center [102, 440] width 57 height 29
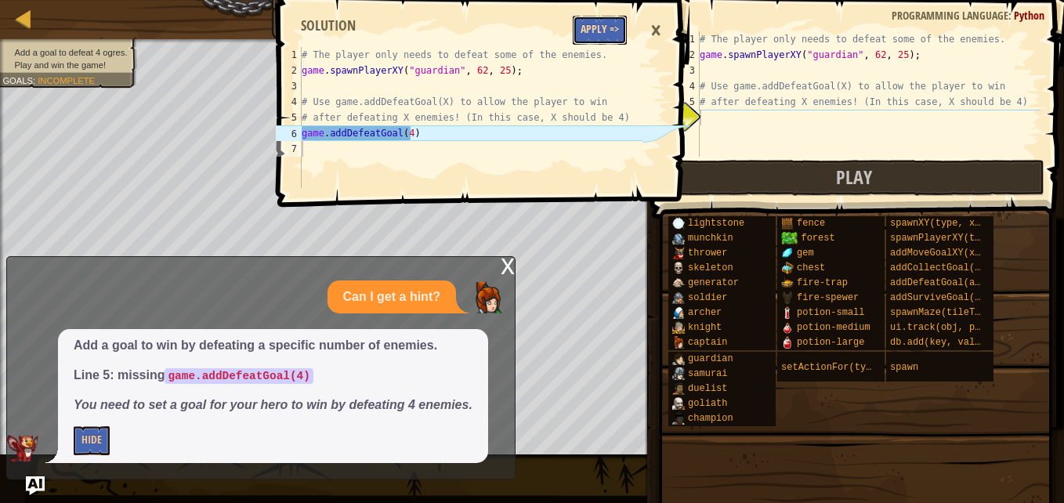
click at [601, 23] on button "Apply =>" at bounding box center [599, 30] width 54 height 29
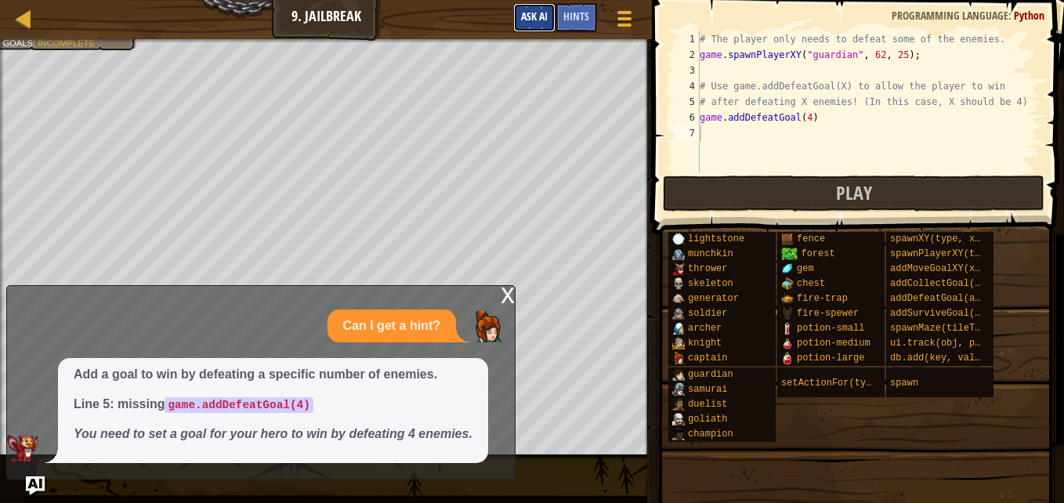
click at [529, 14] on span "Ask AI" at bounding box center [534, 16] width 27 height 15
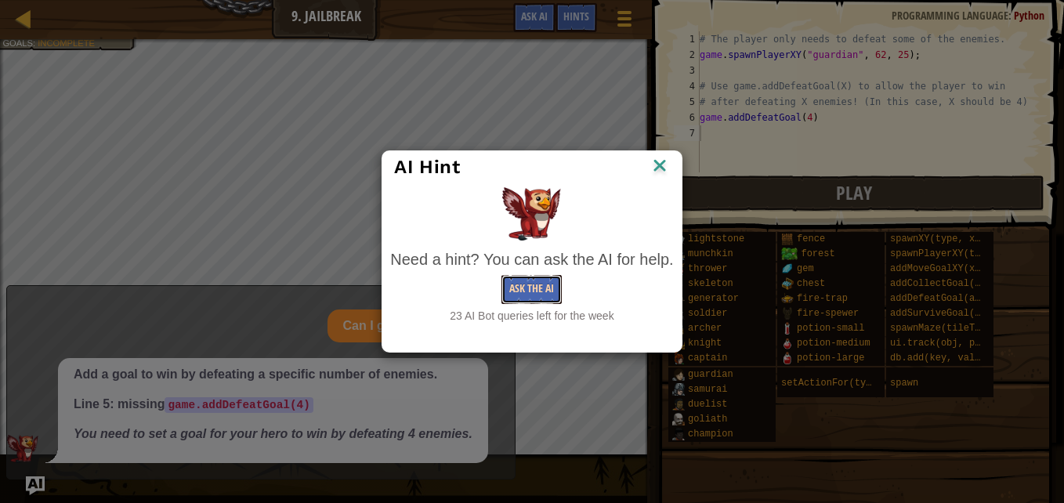
click at [524, 298] on button "Ask the AI" at bounding box center [531, 289] width 60 height 29
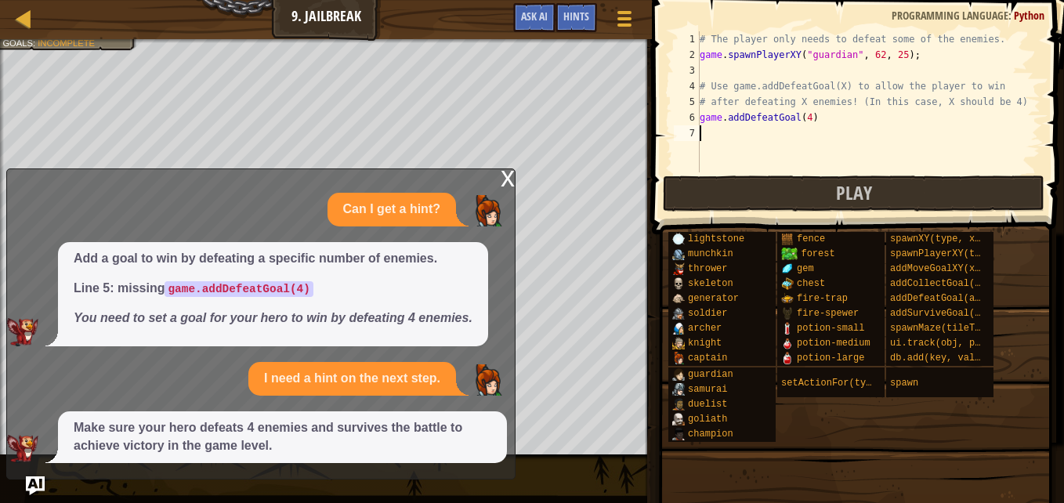
click at [507, 175] on div "x" at bounding box center [507, 177] width 14 height 16
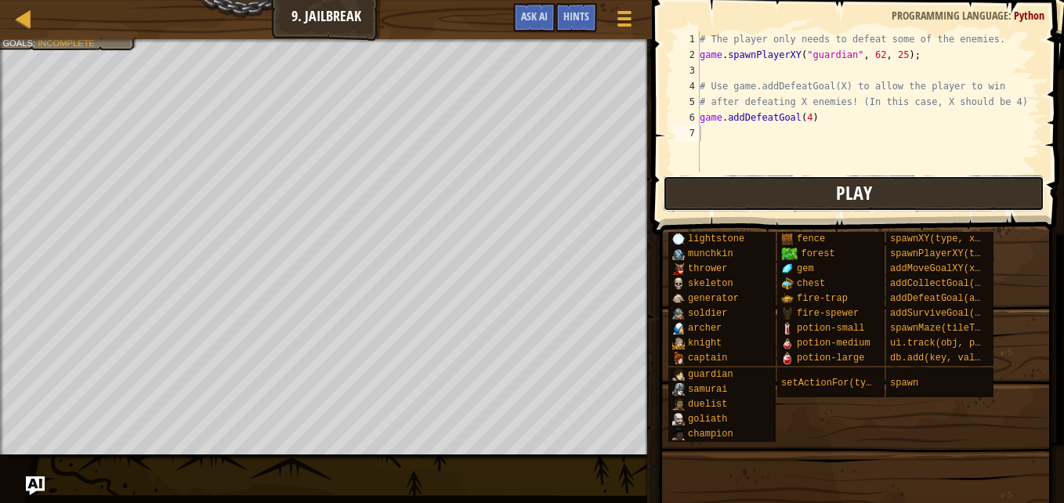
click at [703, 179] on button "Play" at bounding box center [853, 193] width 381 height 36
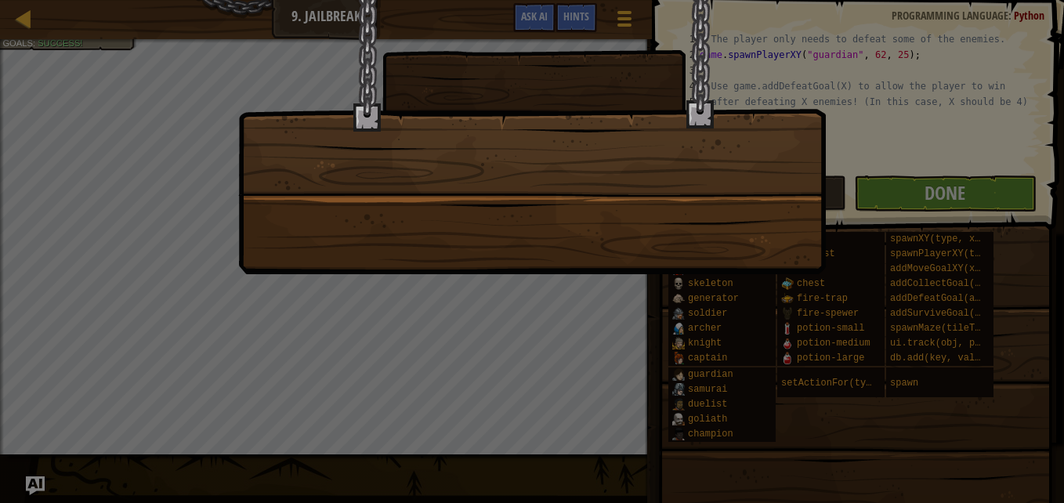
click at [905, 189] on div at bounding box center [532, 251] width 1064 height 503
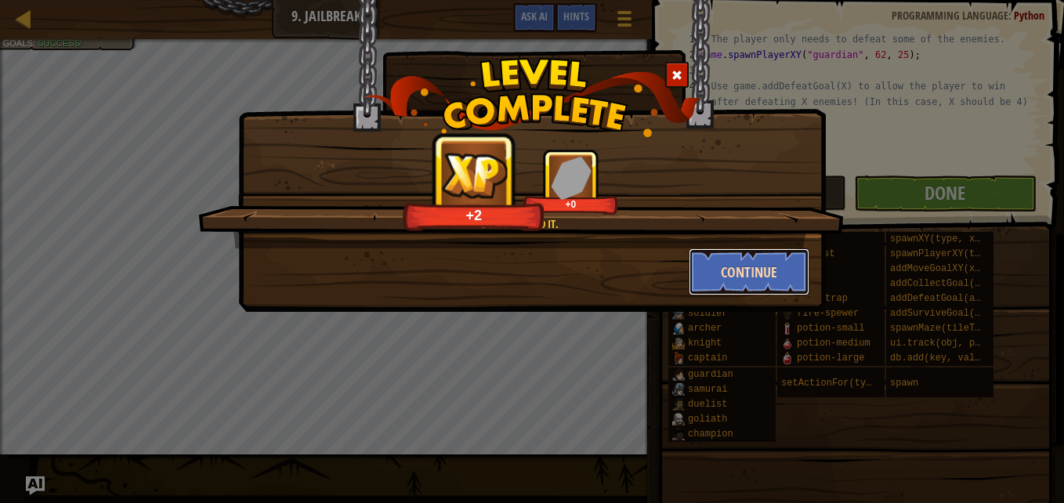
click at [754, 249] on button "Continue" at bounding box center [748, 271] width 121 height 47
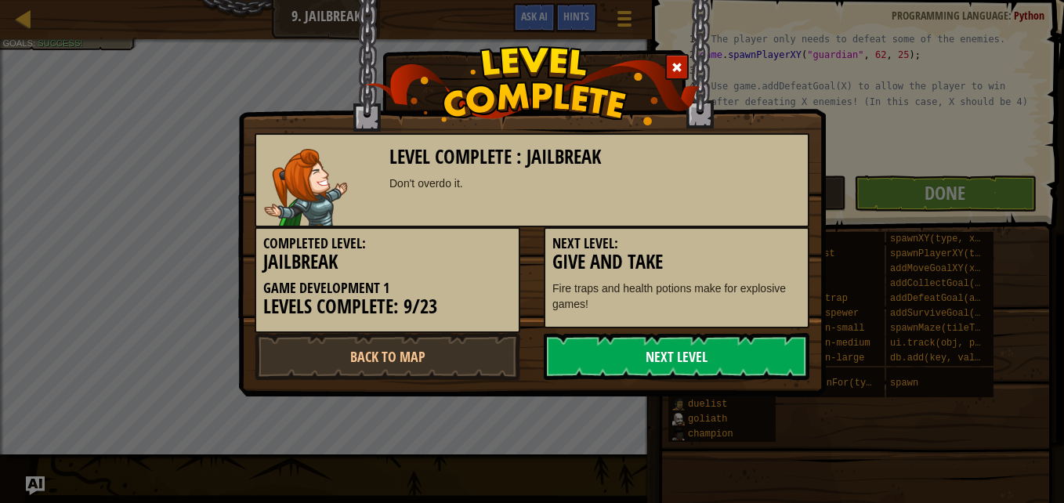
click at [714, 340] on link "Next Level" at bounding box center [676, 356] width 265 height 47
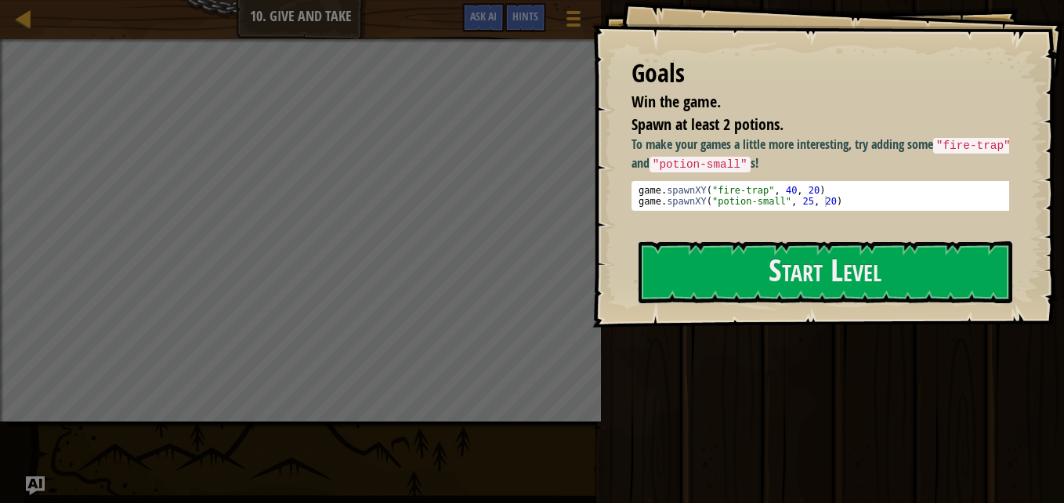
click at [775, 228] on div "Goals Win the game. Spawn at least 2 potions. To make your games a little more …" at bounding box center [827, 163] width 471 height 327
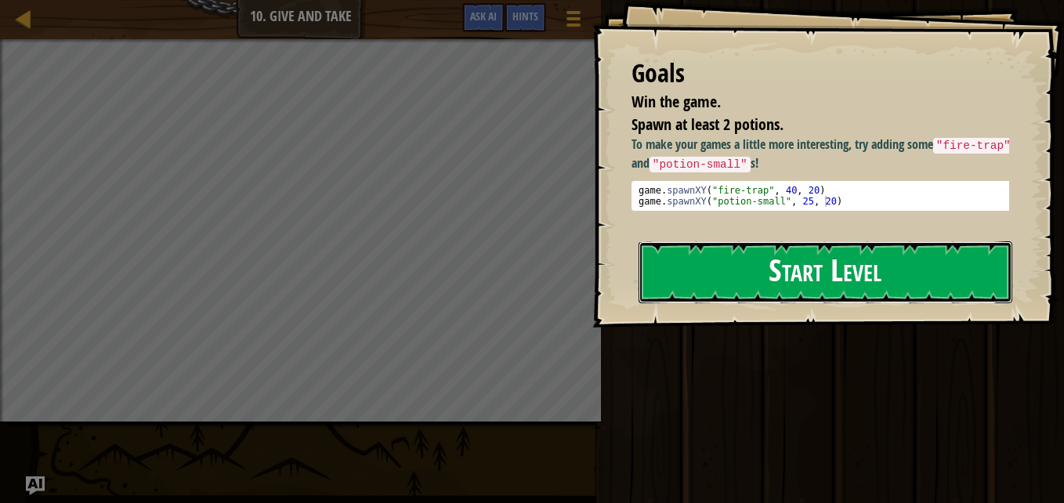
click at [772, 260] on button "Start Level" at bounding box center [825, 272] width 374 height 62
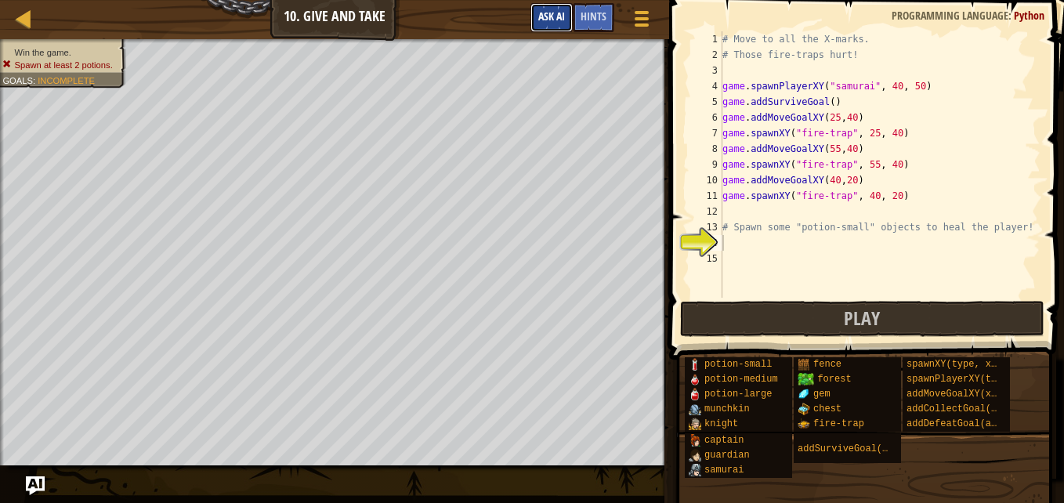
click at [553, 14] on span "Ask AI" at bounding box center [551, 16] width 27 height 15
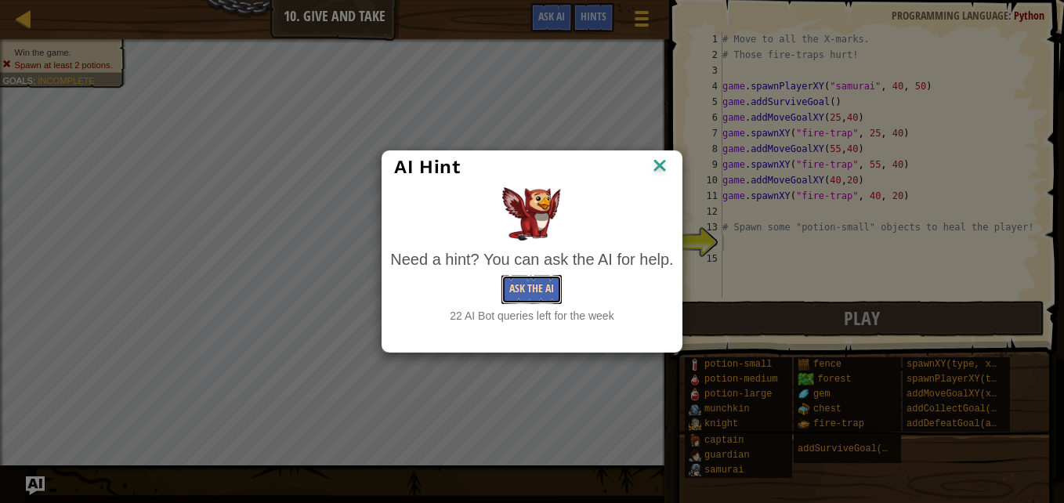
click at [526, 292] on button "Ask the AI" at bounding box center [531, 289] width 60 height 29
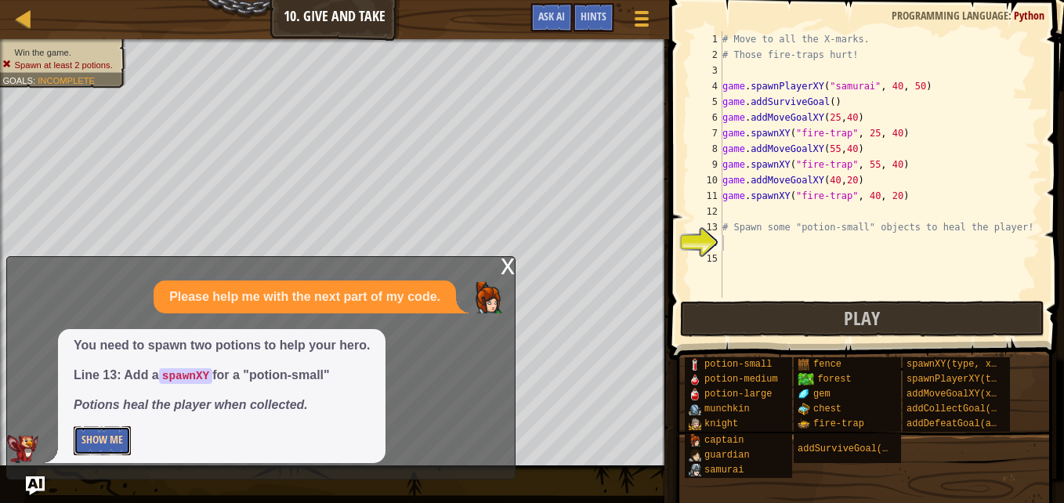
click at [103, 449] on button "Show Me" at bounding box center [102, 440] width 57 height 29
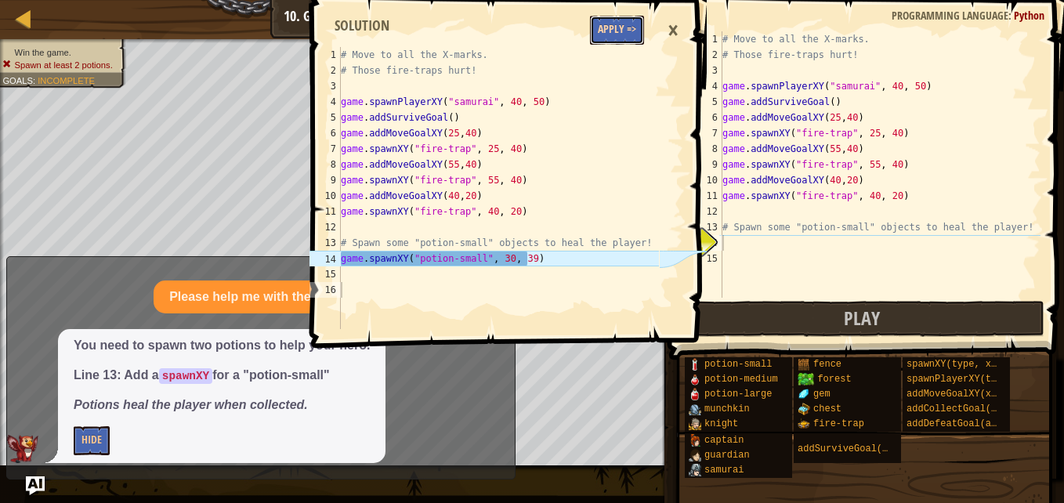
click at [609, 36] on button "Apply =>" at bounding box center [617, 30] width 54 height 29
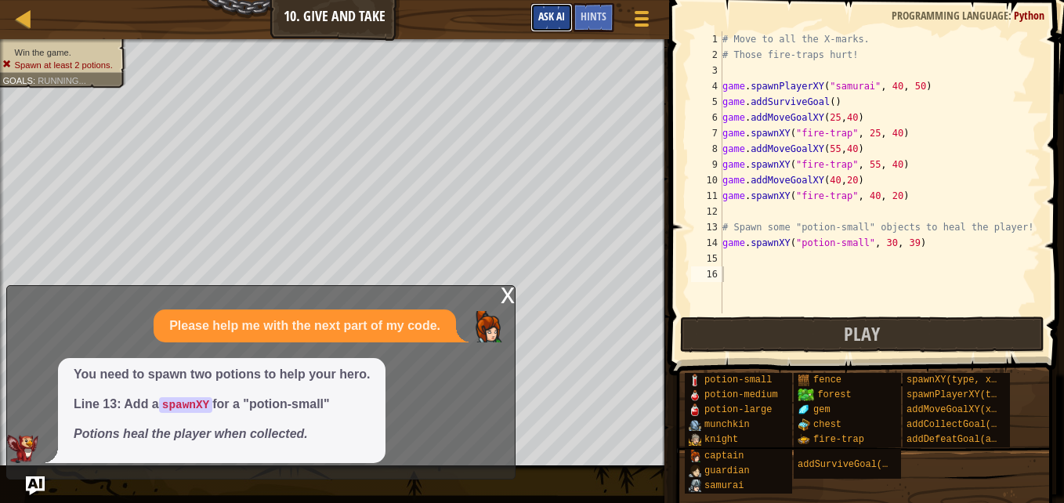
click at [557, 12] on span "Ask AI" at bounding box center [551, 16] width 27 height 15
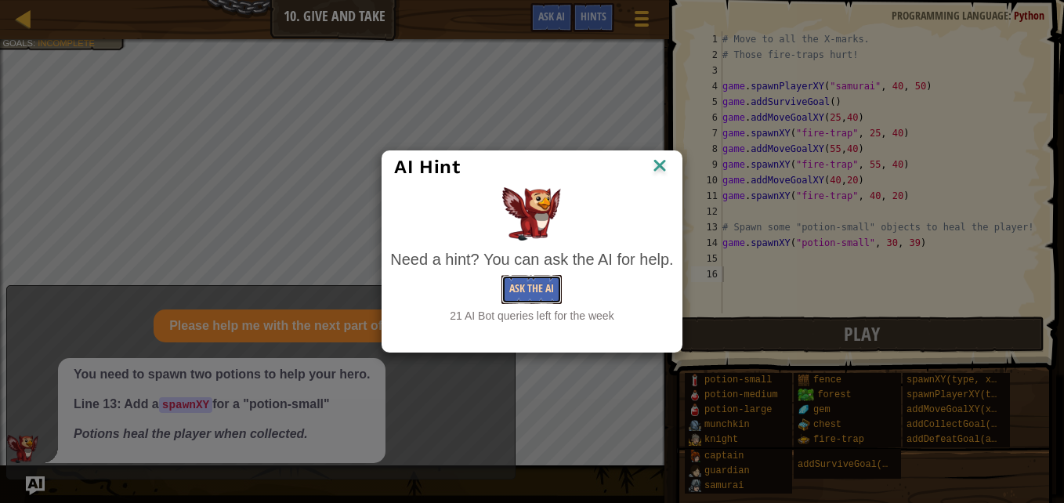
click at [526, 294] on button "Ask the AI" at bounding box center [531, 289] width 60 height 29
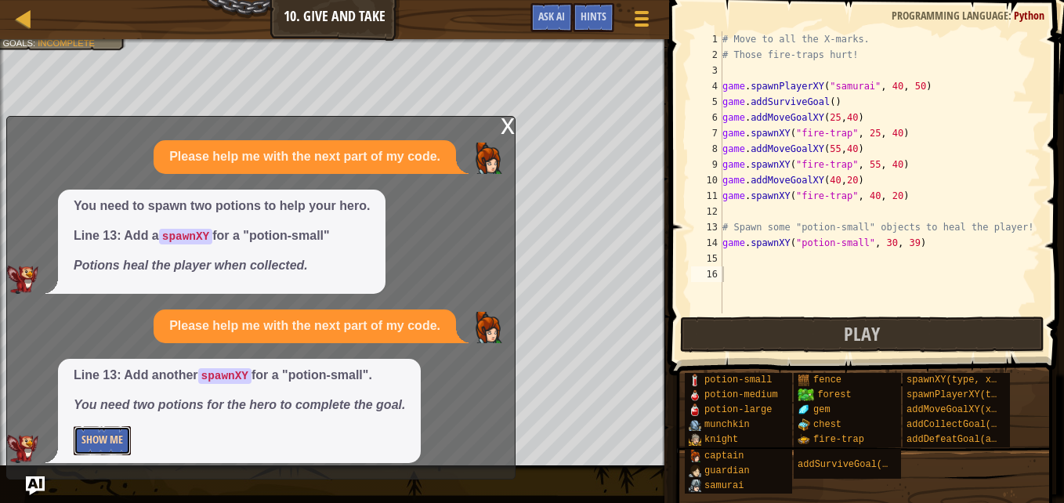
click at [101, 428] on button "Show Me" at bounding box center [102, 440] width 57 height 29
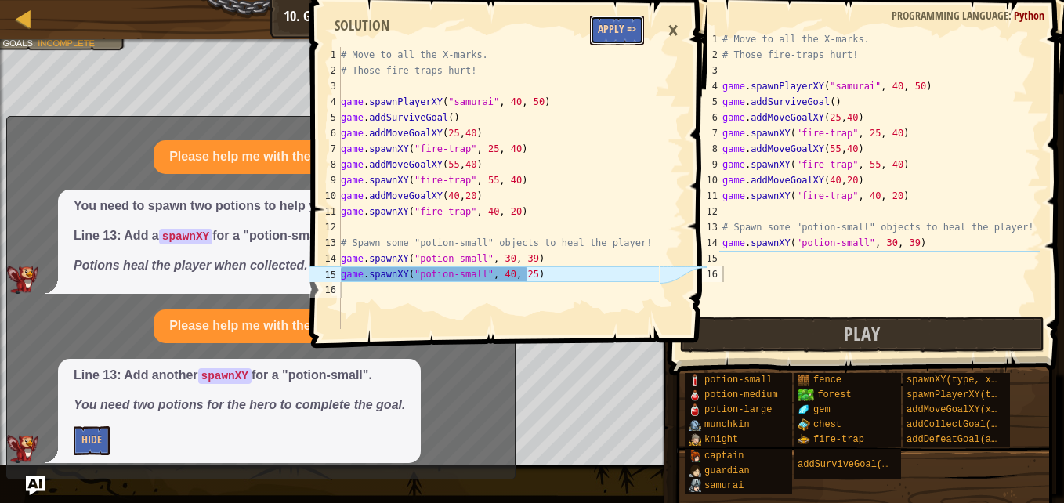
click at [626, 23] on button "Apply =>" at bounding box center [617, 30] width 54 height 29
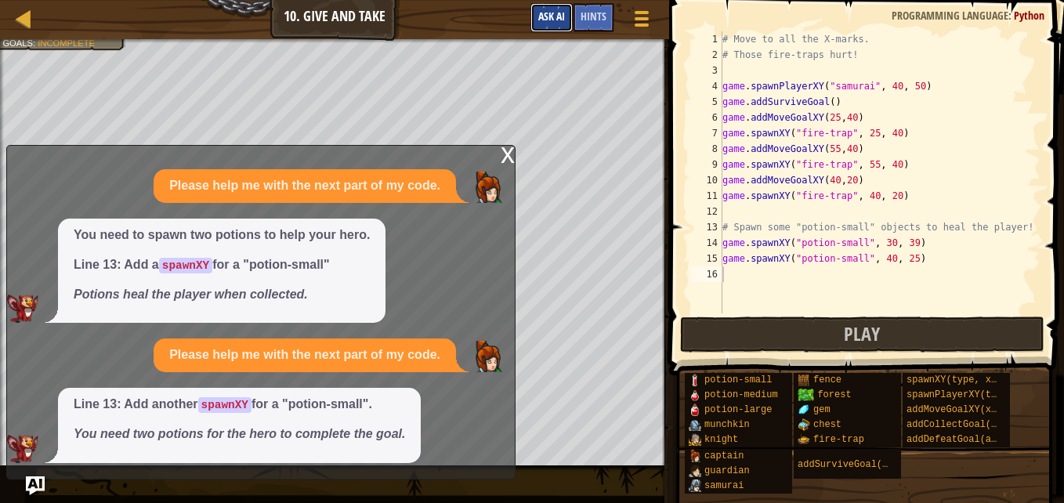
click at [544, 16] on span "Ask AI" at bounding box center [551, 16] width 27 height 15
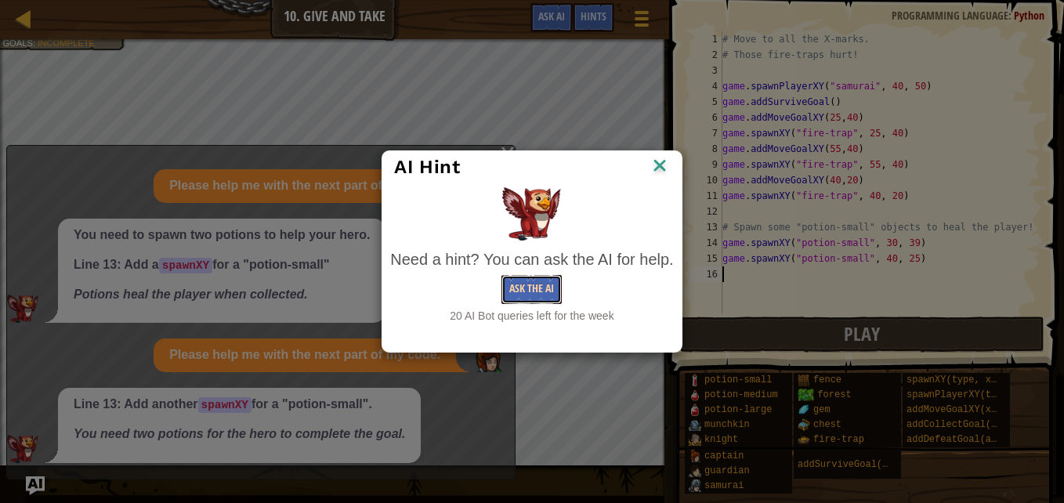
click at [535, 285] on button "Ask the AI" at bounding box center [531, 289] width 60 height 29
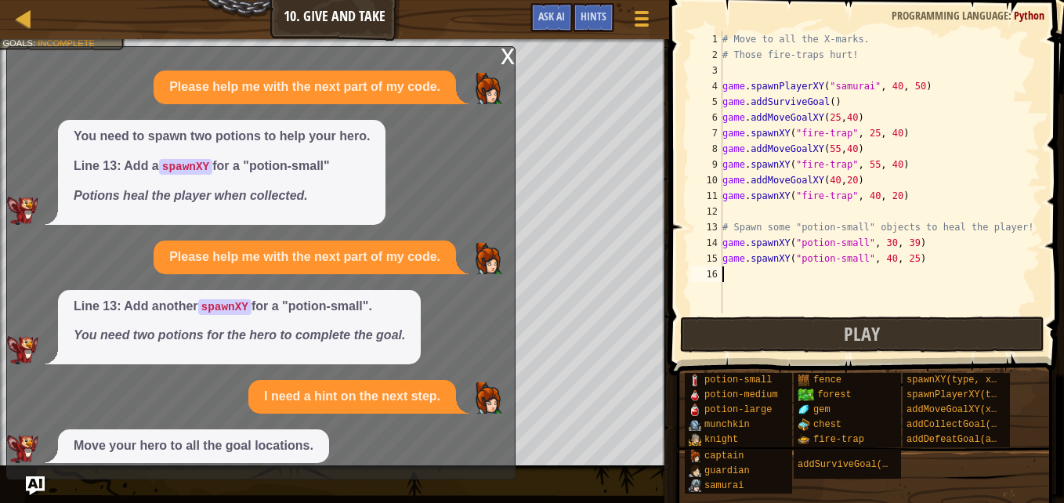
click at [504, 63] on div "x" at bounding box center [507, 55] width 14 height 16
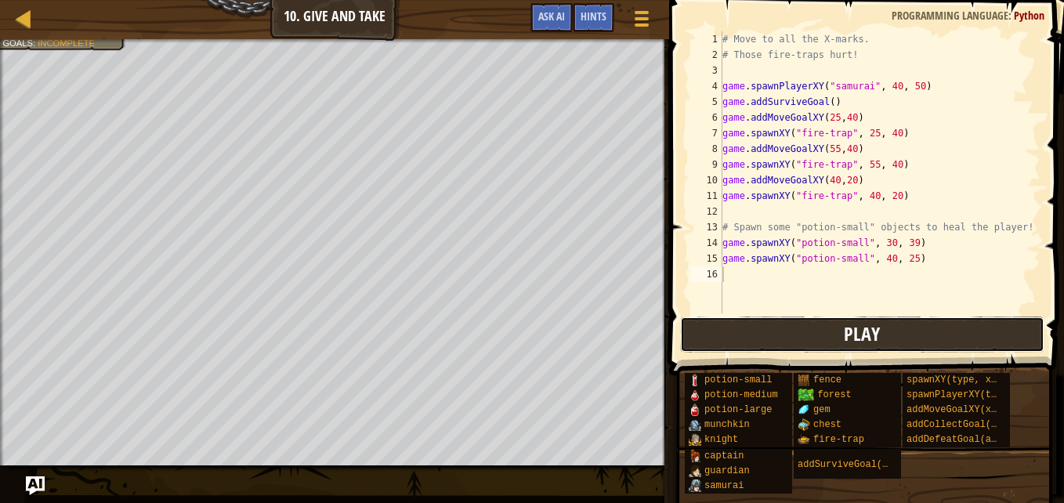
click at [782, 334] on button "Play" at bounding box center [862, 334] width 365 height 36
click at [693, 325] on button "Play" at bounding box center [862, 334] width 365 height 36
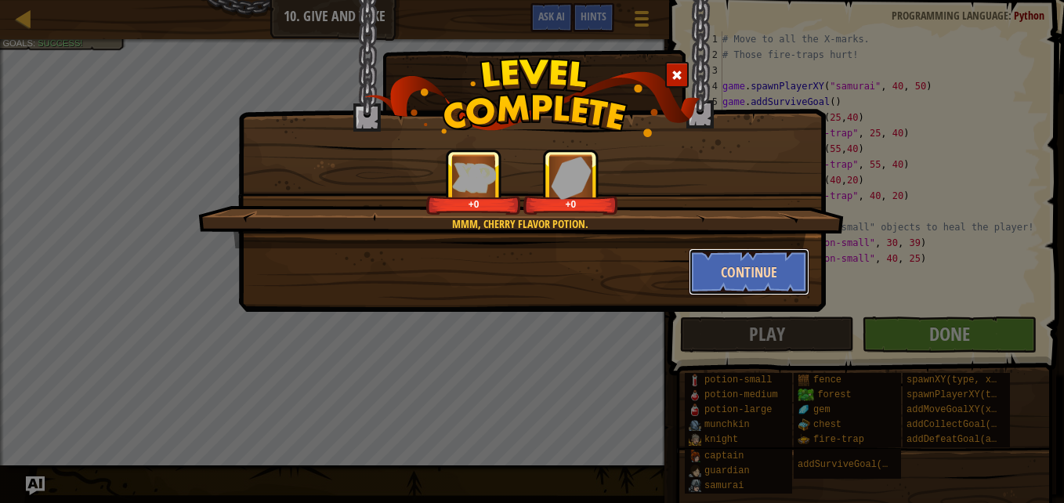
click at [763, 281] on button "Continue" at bounding box center [748, 271] width 121 height 47
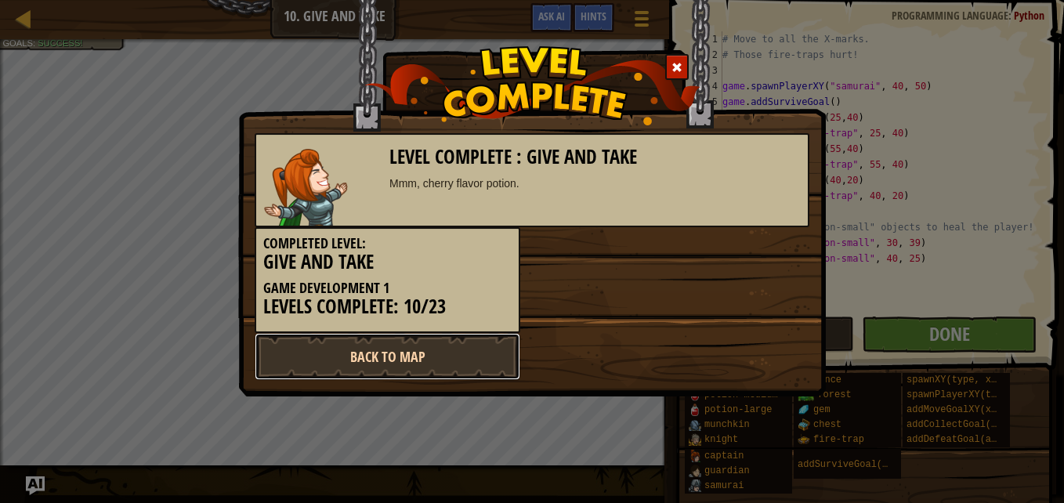
click at [457, 352] on link "Back to Map" at bounding box center [387, 356] width 265 height 47
